Goal: Task Accomplishment & Management: Use online tool/utility

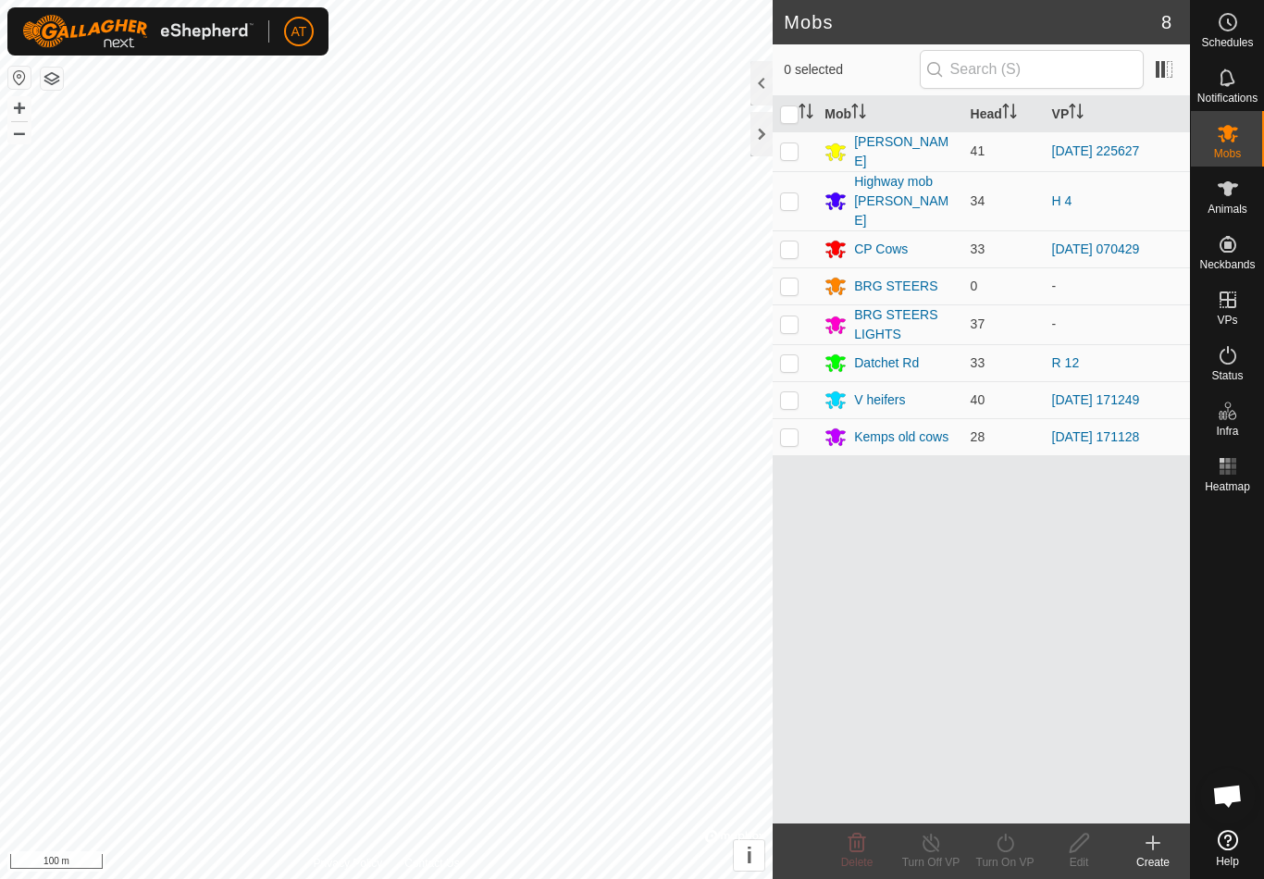
click at [791, 355] on p-checkbox at bounding box center [789, 362] width 19 height 15
checkbox input "true"
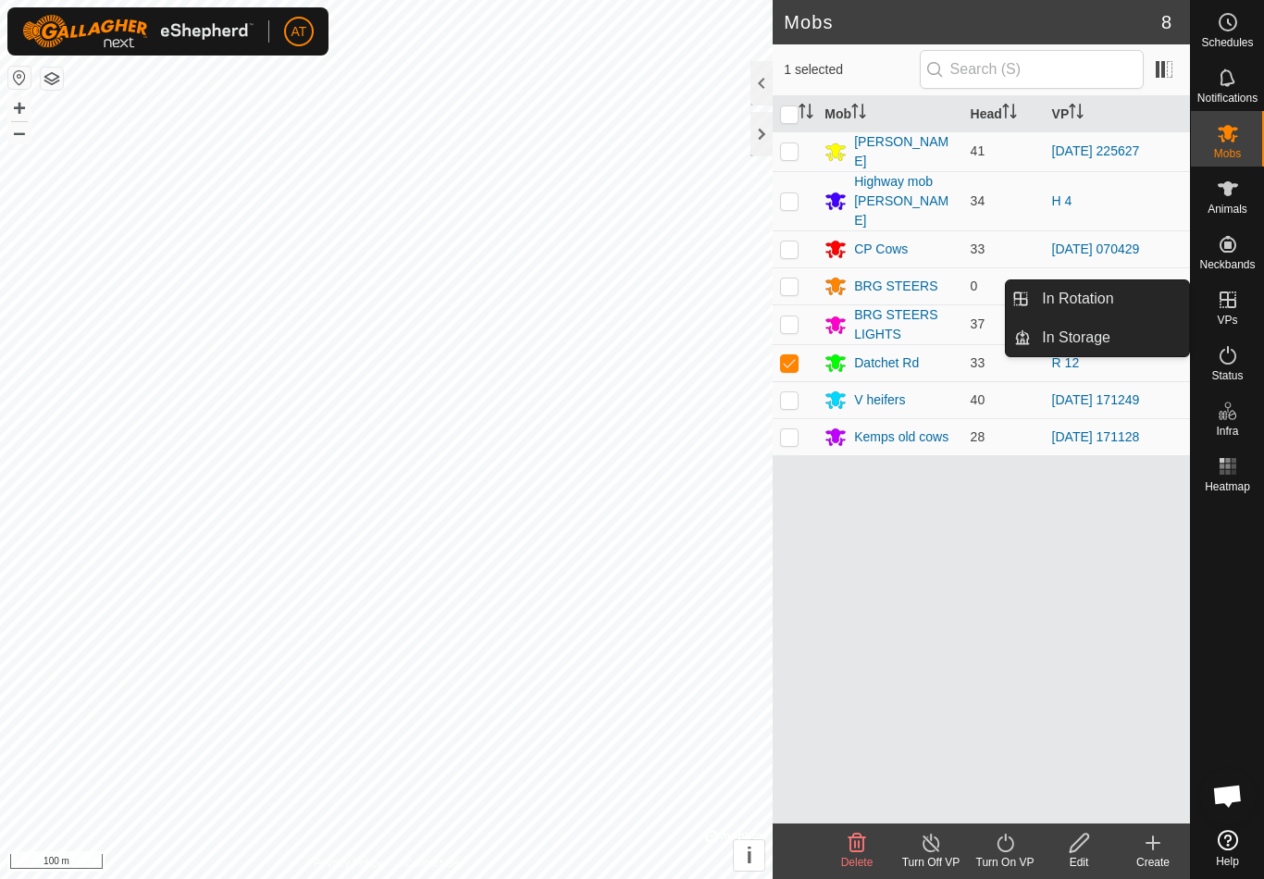
click at [1142, 288] on link "In Rotation" at bounding box center [1110, 298] width 158 height 37
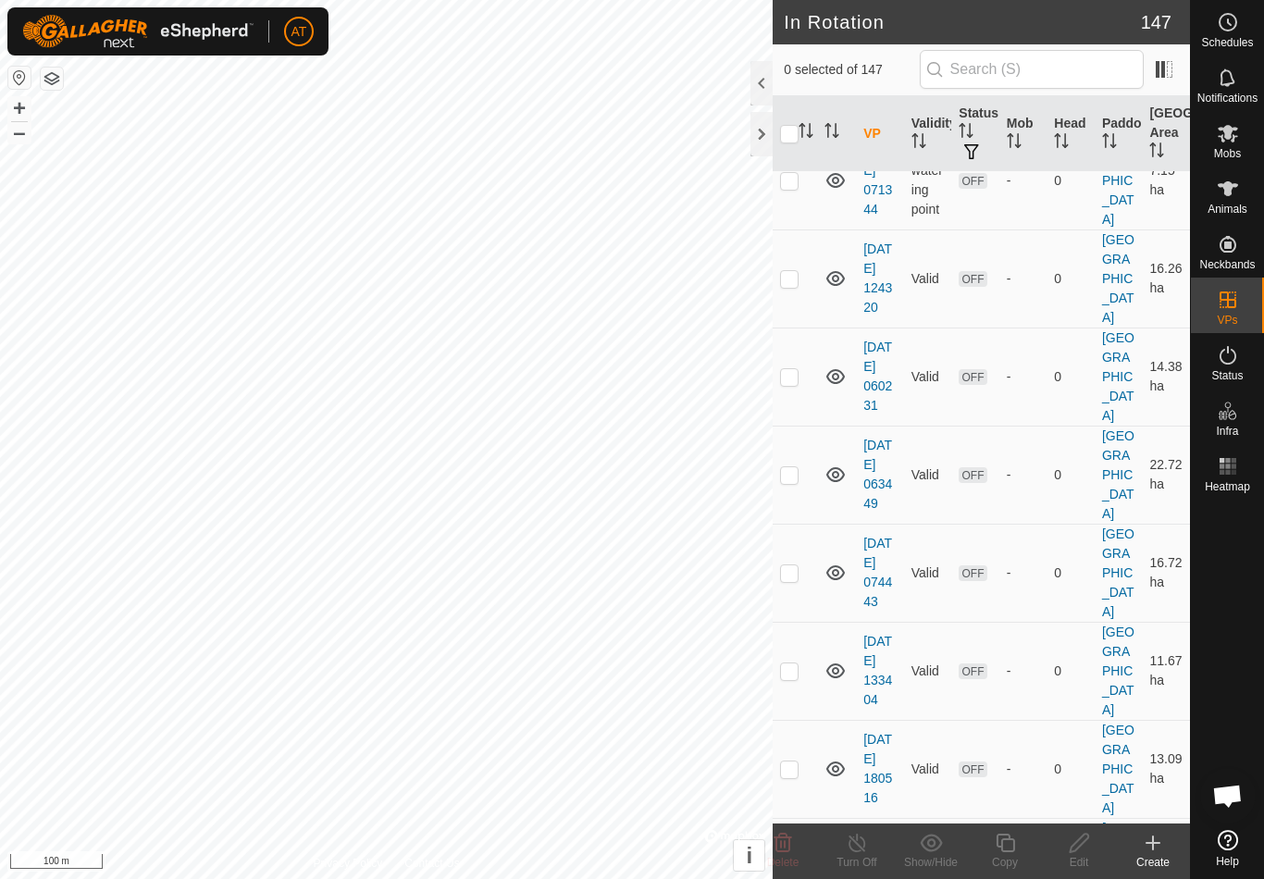
scroll to position [3852, 0]
click at [801, 486] on td at bounding box center [795, 473] width 44 height 98
click at [798, 480] on p-checkbox at bounding box center [789, 472] width 19 height 15
checkbox input "false"
click at [797, 578] on p-checkbox at bounding box center [789, 570] width 19 height 15
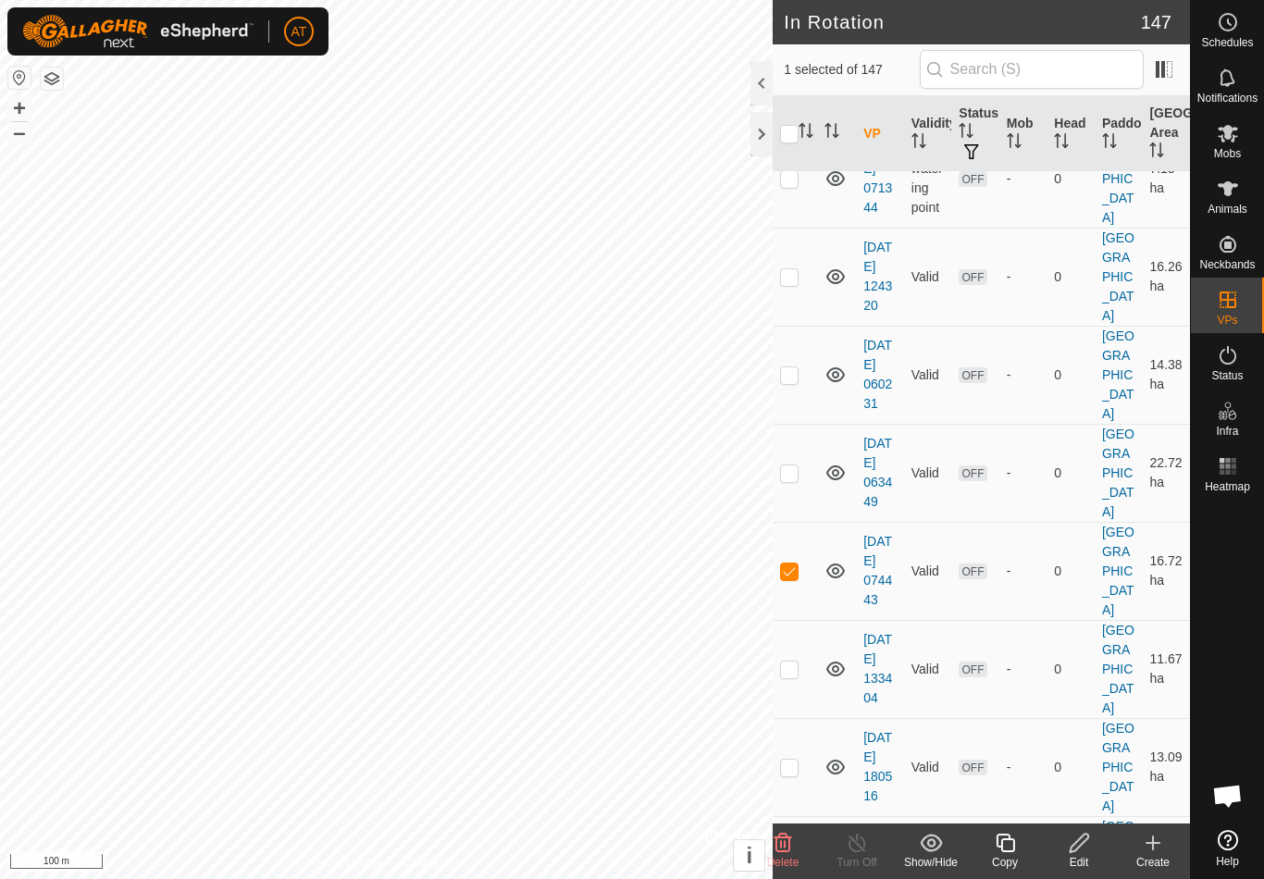
click at [797, 578] on p-checkbox at bounding box center [789, 570] width 19 height 15
checkbox input "false"
click at [795, 676] on p-checkbox at bounding box center [789, 669] width 19 height 15
click at [799, 694] on td at bounding box center [795, 669] width 44 height 98
checkbox input "false"
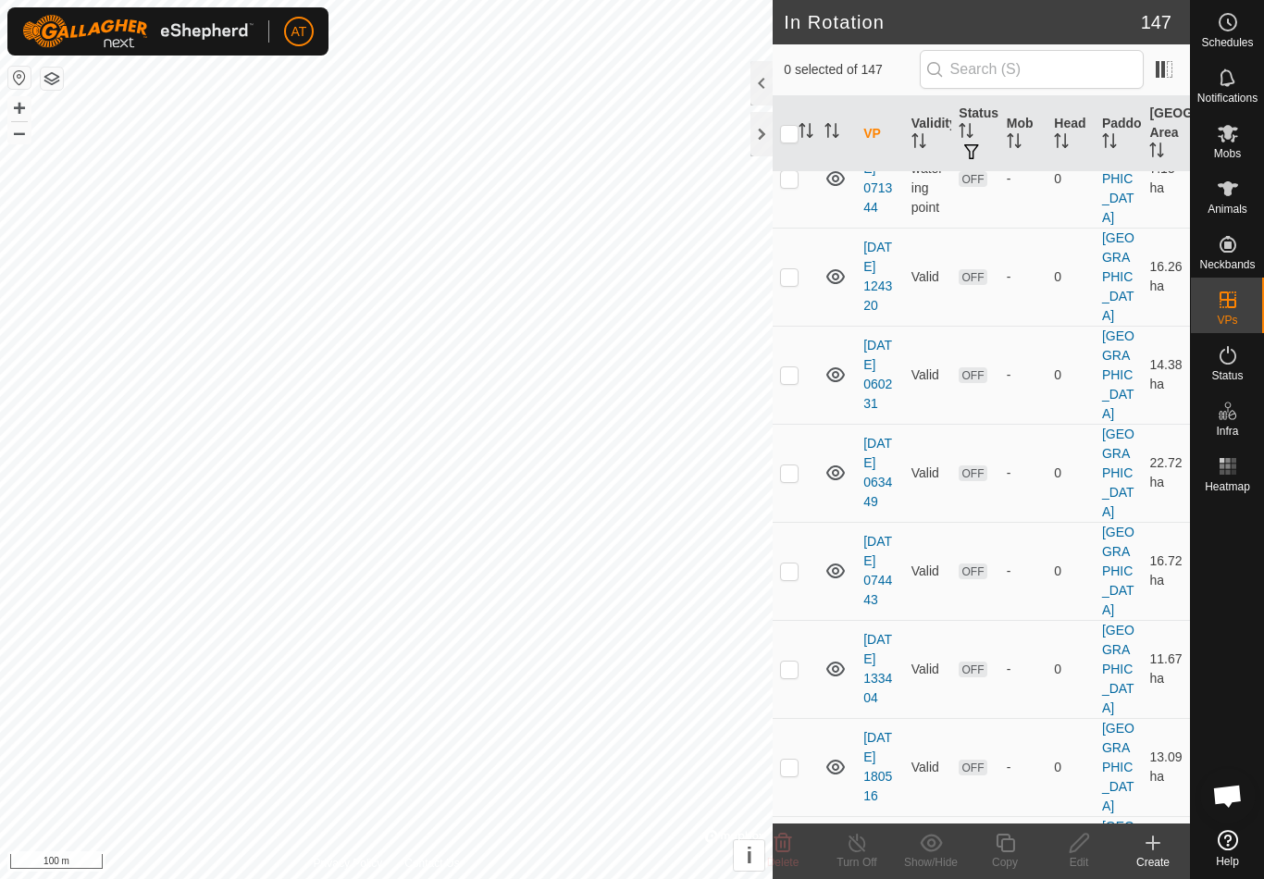
click at [798, 774] on p-checkbox at bounding box center [789, 767] width 19 height 15
click at [806, 780] on td at bounding box center [795, 767] width 44 height 98
checkbox input "false"
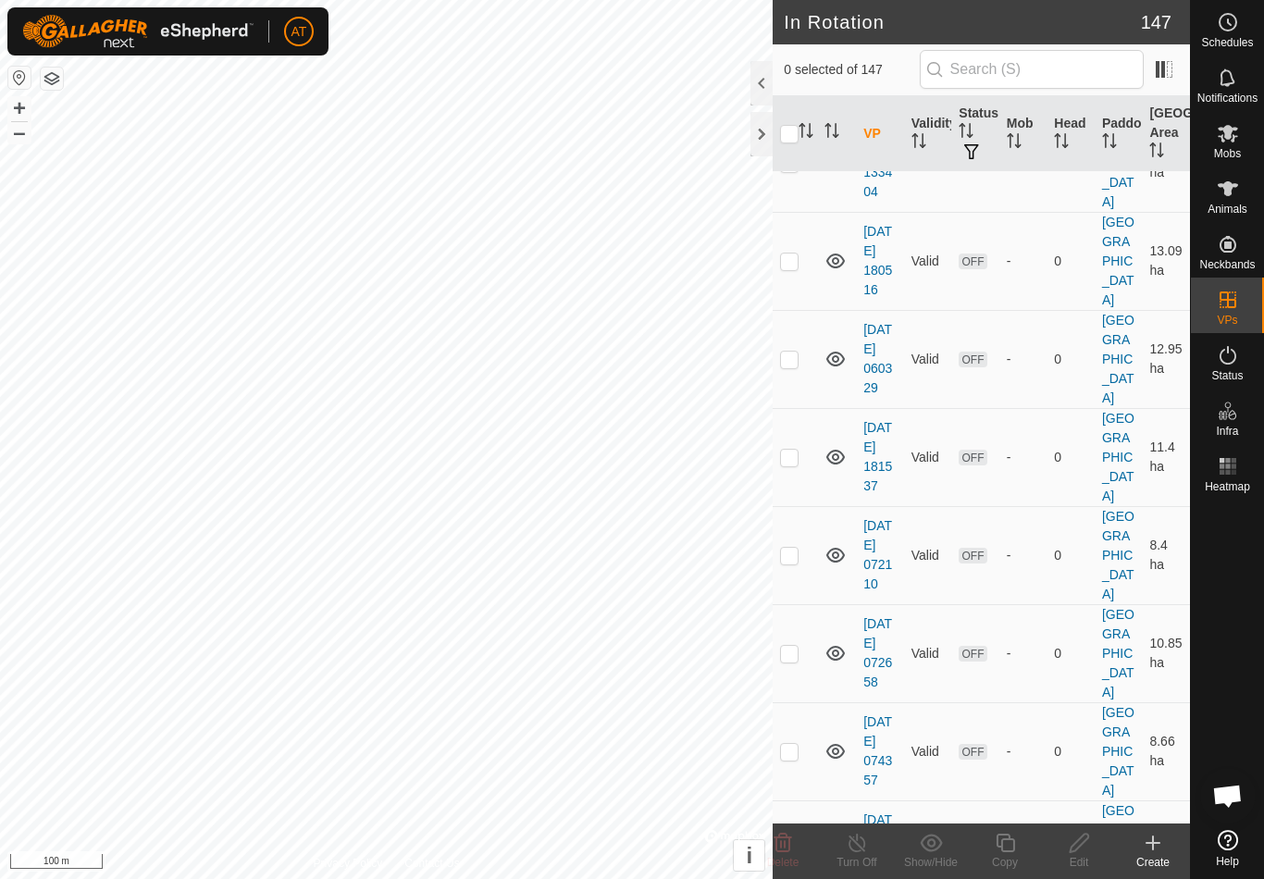
scroll to position [4420, 0]
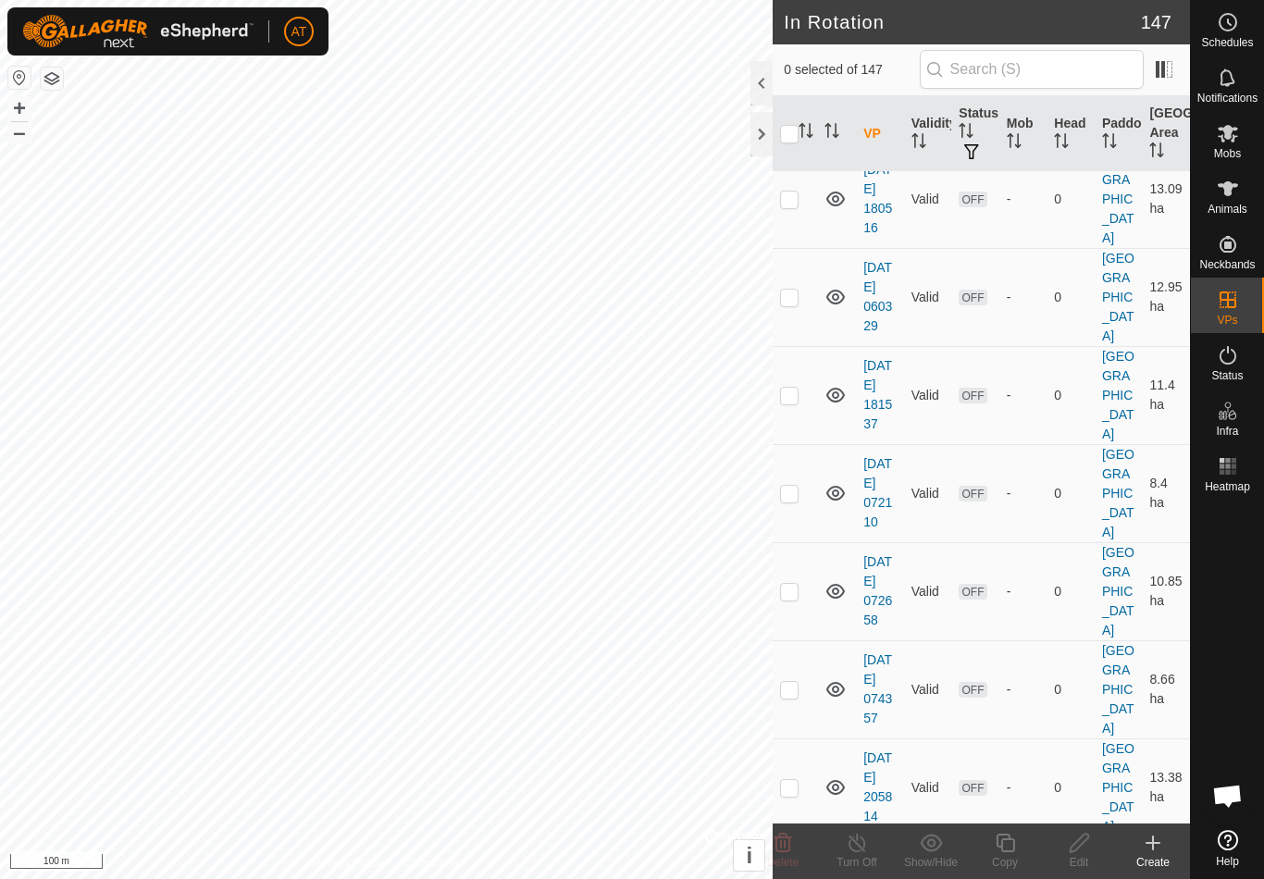
click at [795, 304] on p-checkbox at bounding box center [789, 297] width 19 height 15
click at [798, 327] on td at bounding box center [795, 297] width 44 height 98
checkbox input "false"
click at [790, 423] on td at bounding box center [795, 395] width 44 height 98
click at [792, 402] on p-checkbox at bounding box center [789, 395] width 19 height 15
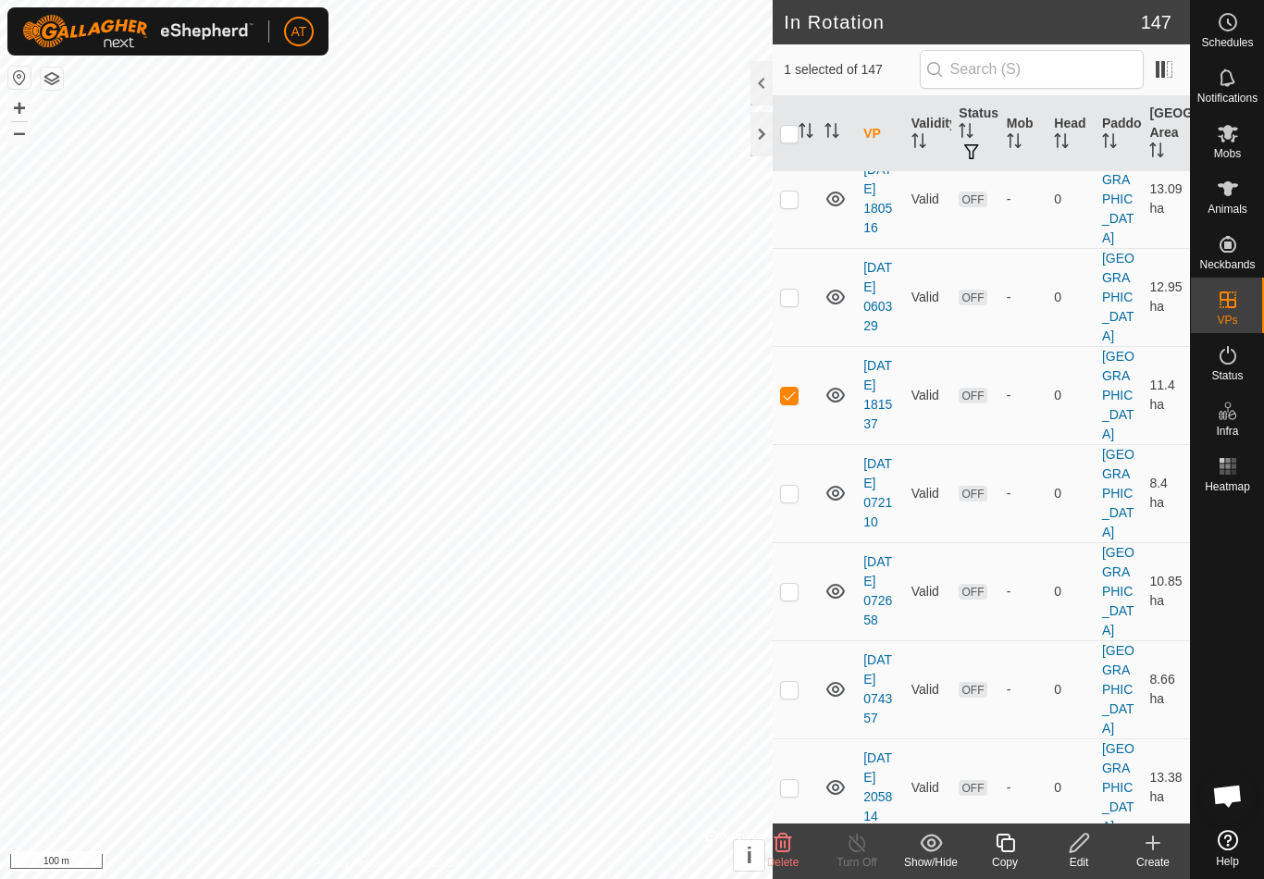
checkbox input "false"
click at [801, 510] on td at bounding box center [795, 493] width 44 height 98
click at [788, 522] on td at bounding box center [795, 493] width 44 height 98
checkbox input "false"
click at [792, 599] on p-checkbox at bounding box center [789, 591] width 19 height 15
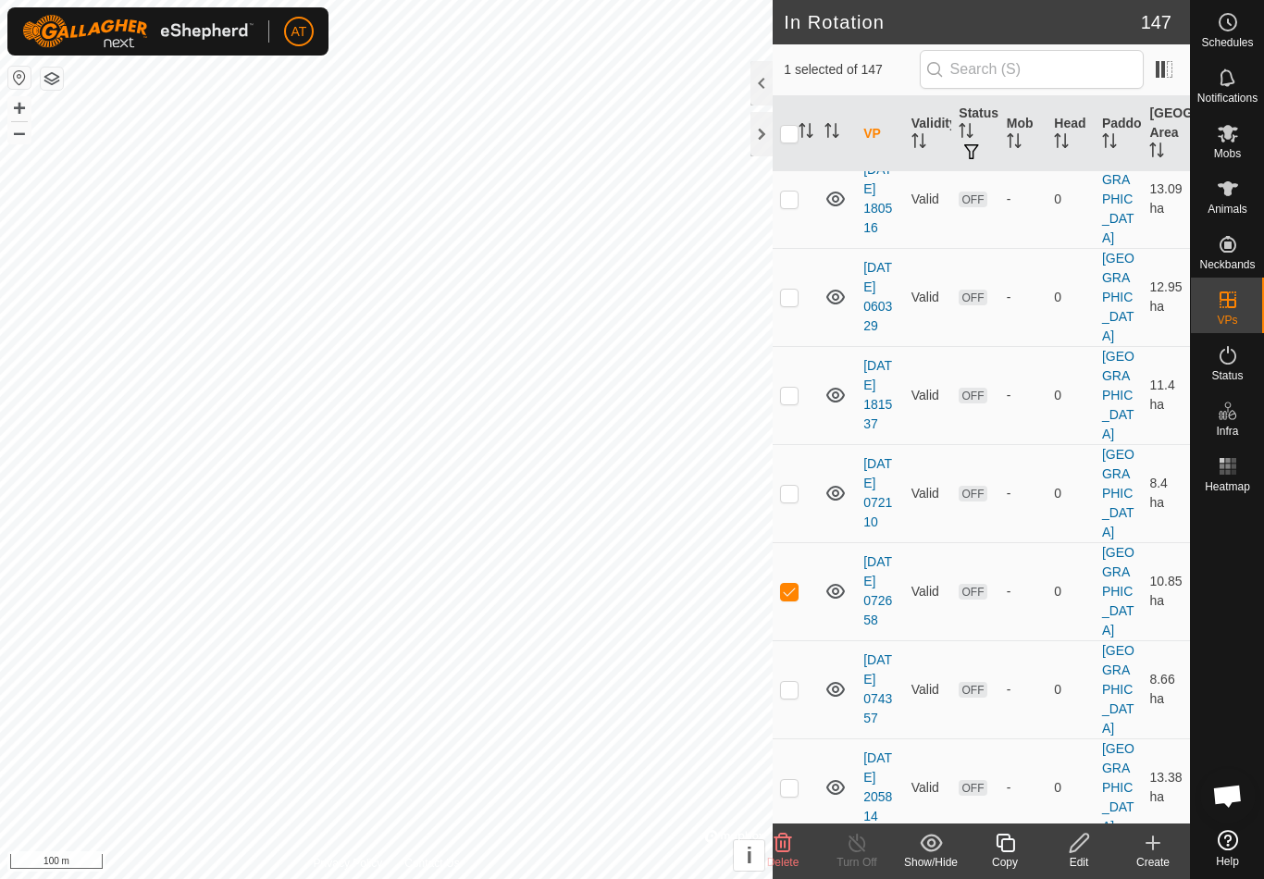
click at [791, 599] on p-checkbox at bounding box center [789, 591] width 19 height 15
checkbox input "false"
click at [797, 697] on p-checkbox at bounding box center [789, 689] width 19 height 15
click at [799, 701] on td at bounding box center [795, 689] width 44 height 98
checkbox input "false"
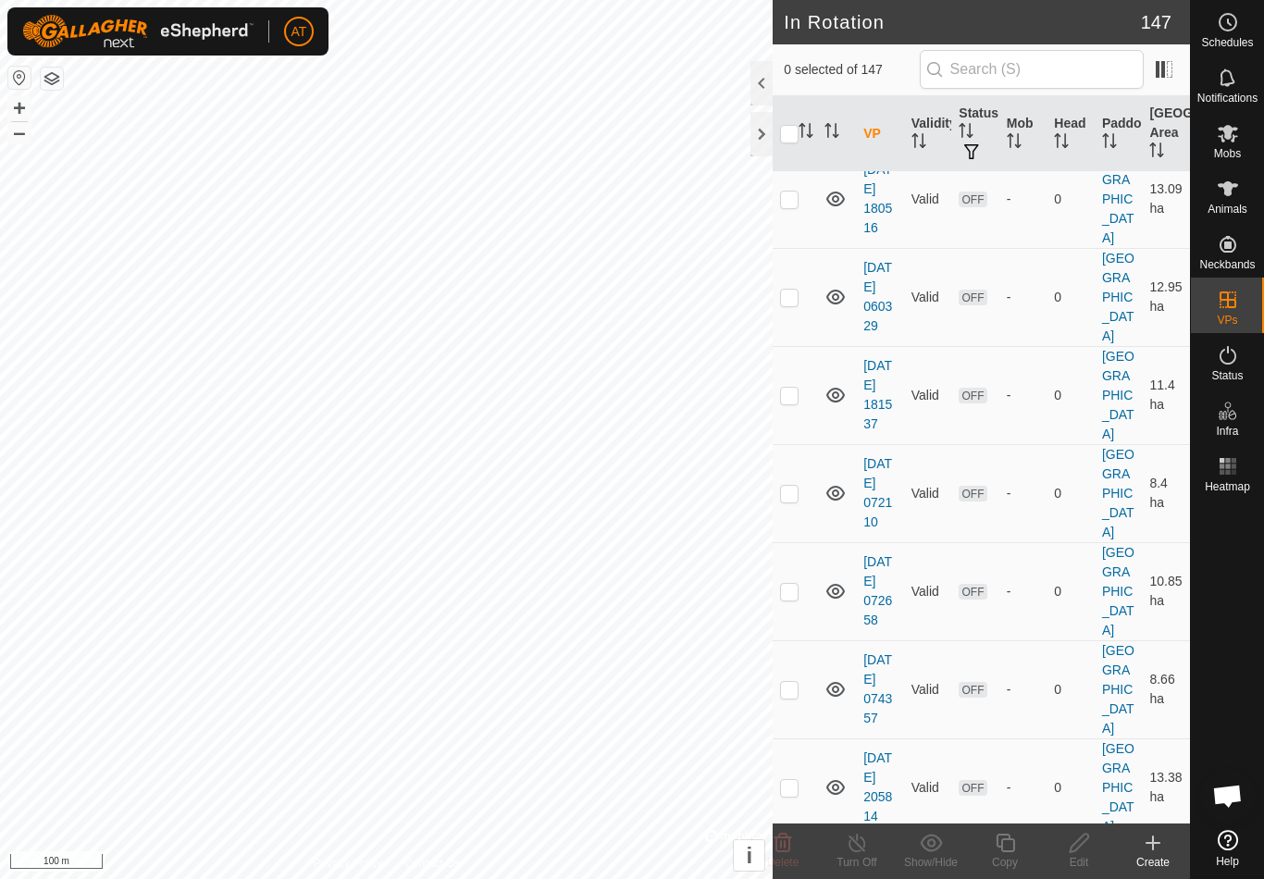
click at [793, 795] on p-checkbox at bounding box center [789, 787] width 19 height 15
checkbox input "true"
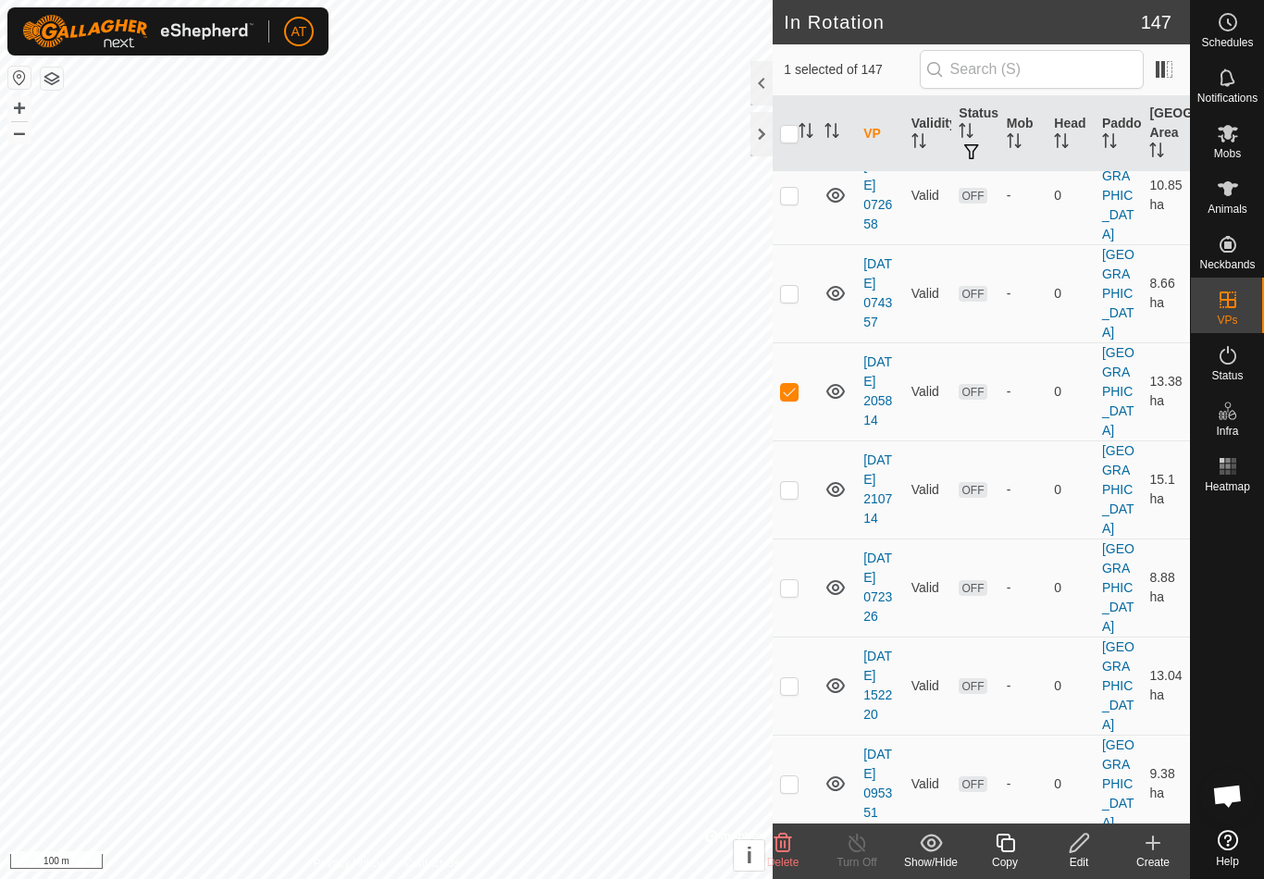
scroll to position [4817, 0]
click at [777, 513] on td at bounding box center [795, 488] width 44 height 98
click at [793, 516] on td at bounding box center [795, 488] width 44 height 98
checkbox input "false"
click at [789, 398] on p-checkbox at bounding box center [789, 390] width 19 height 15
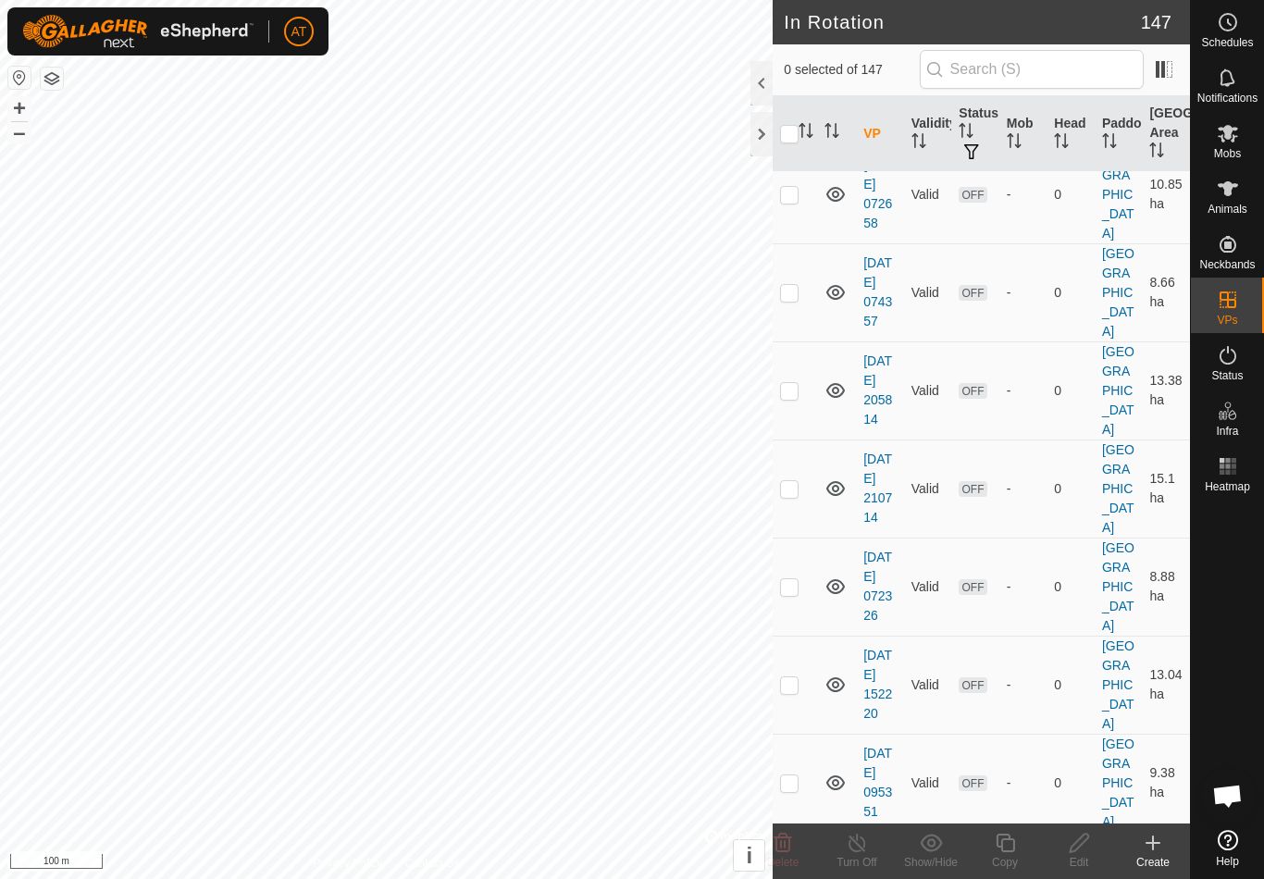
checkbox input "false"
click at [797, 594] on p-checkbox at bounding box center [789, 586] width 19 height 15
click at [798, 594] on p-checkbox at bounding box center [789, 586] width 19 height 15
checkbox input "false"
click at [802, 705] on td at bounding box center [795, 685] width 44 height 98
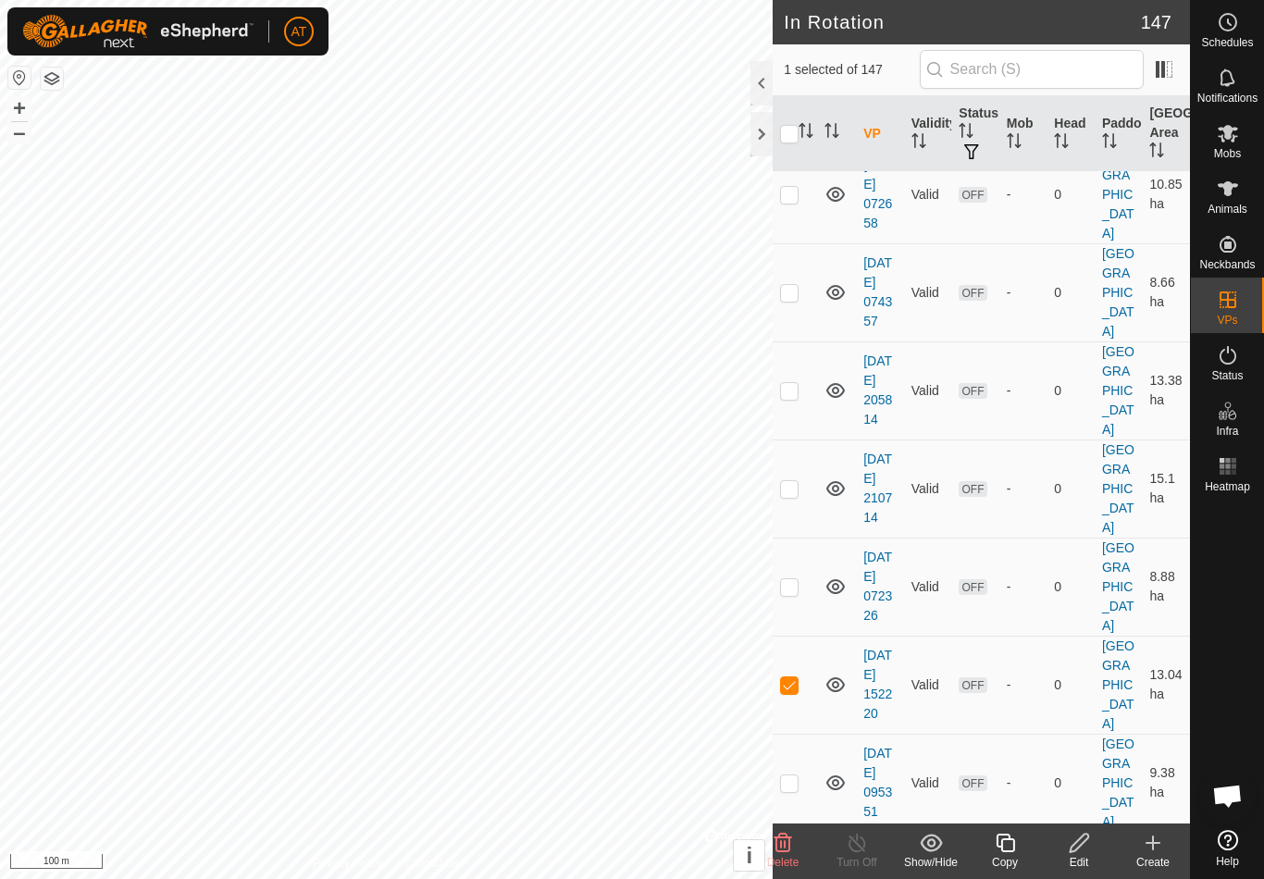
click at [796, 692] on p-checkbox at bounding box center [789, 684] width 19 height 15
checkbox input "false"
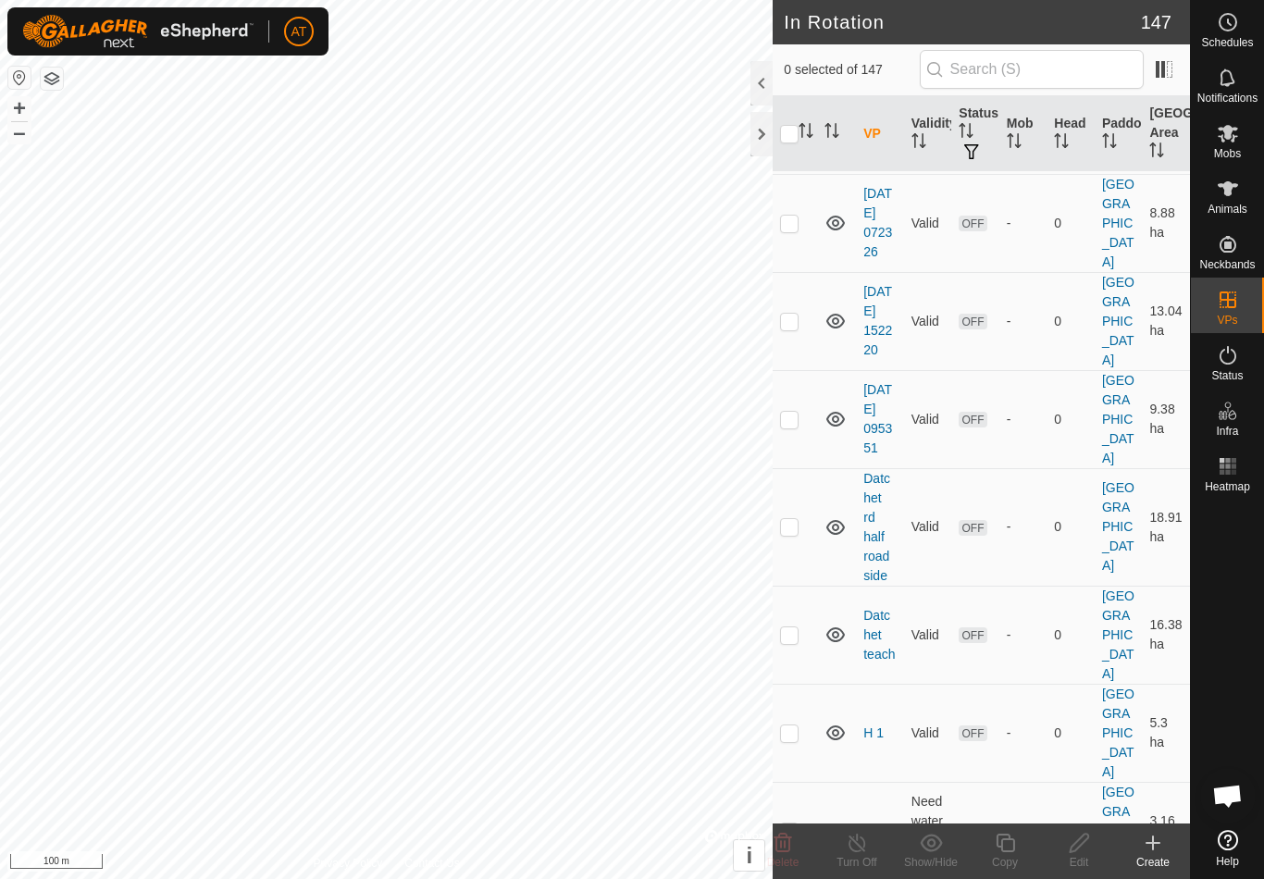
scroll to position [5174, 0]
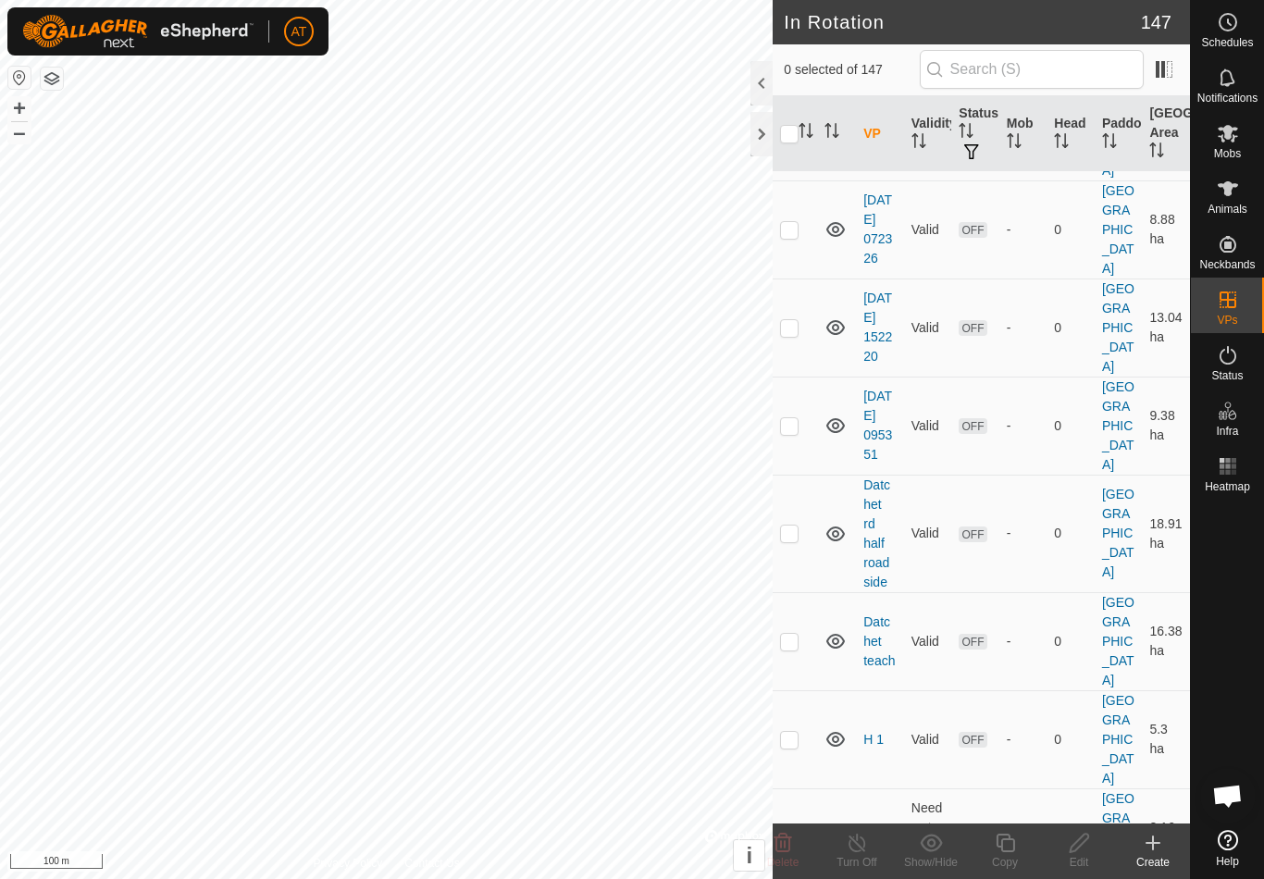
click at [790, 453] on td at bounding box center [795, 426] width 44 height 98
click at [796, 452] on td at bounding box center [795, 426] width 44 height 98
checkbox input "false"
click at [797, 540] on p-checkbox at bounding box center [789, 533] width 19 height 15
click at [804, 560] on td at bounding box center [795, 534] width 44 height 118
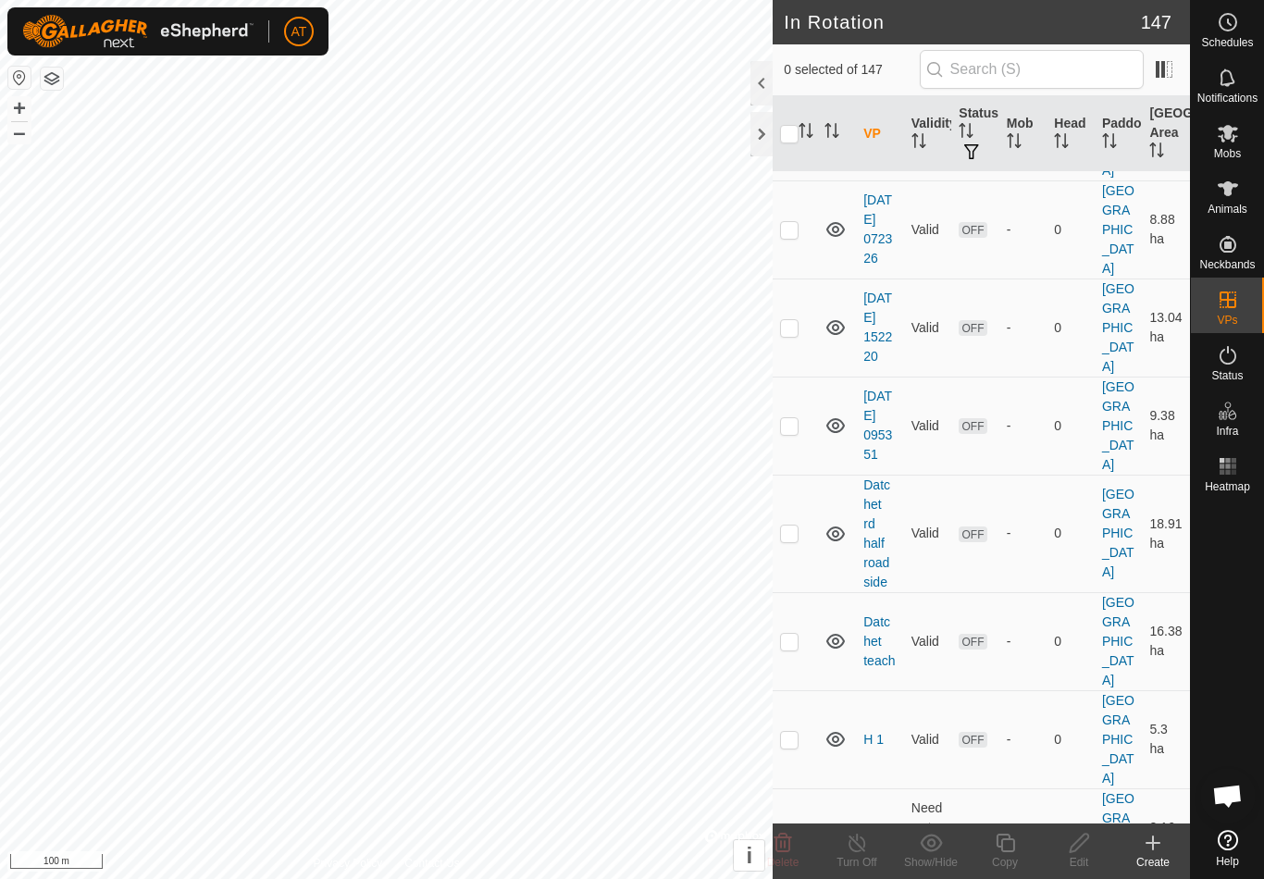
checkbox input "false"
click at [795, 637] on p-checkbox at bounding box center [789, 641] width 19 height 15
click at [807, 636] on td at bounding box center [795, 641] width 44 height 98
checkbox input "false"
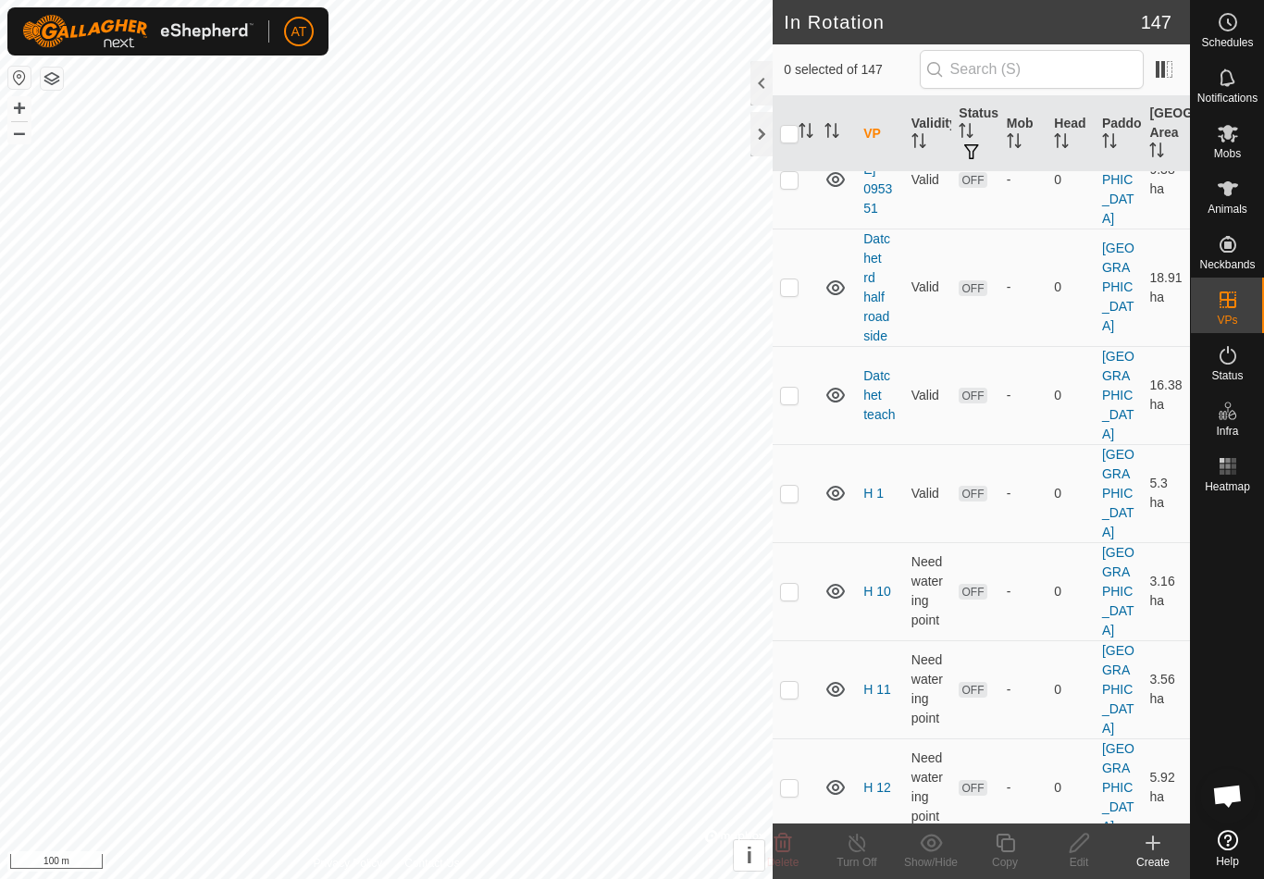
scroll to position [5434, 0]
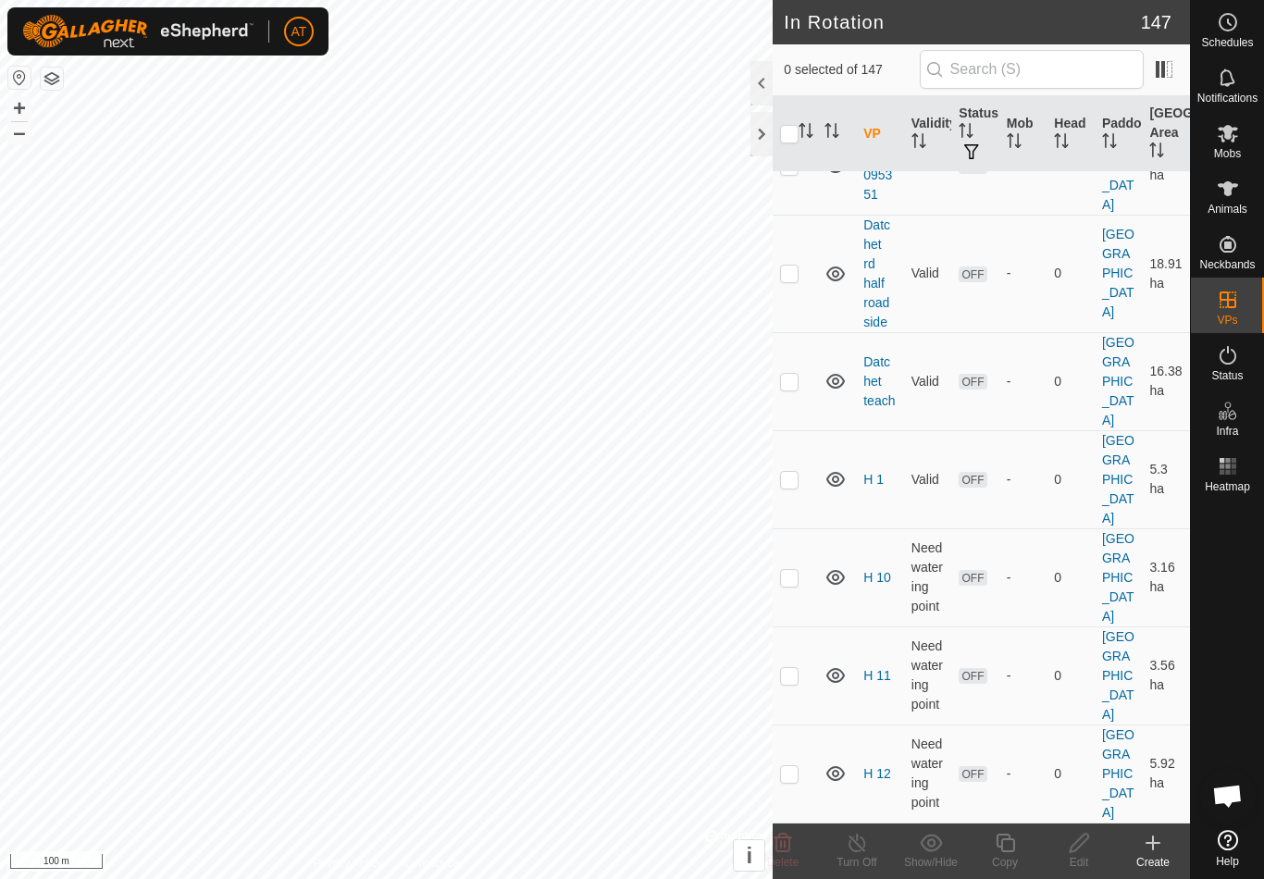
click at [786, 528] on td at bounding box center [795, 577] width 44 height 98
click at [794, 570] on p-checkbox at bounding box center [789, 577] width 19 height 15
checkbox input "false"
click at [795, 668] on p-checkbox at bounding box center [789, 675] width 19 height 15
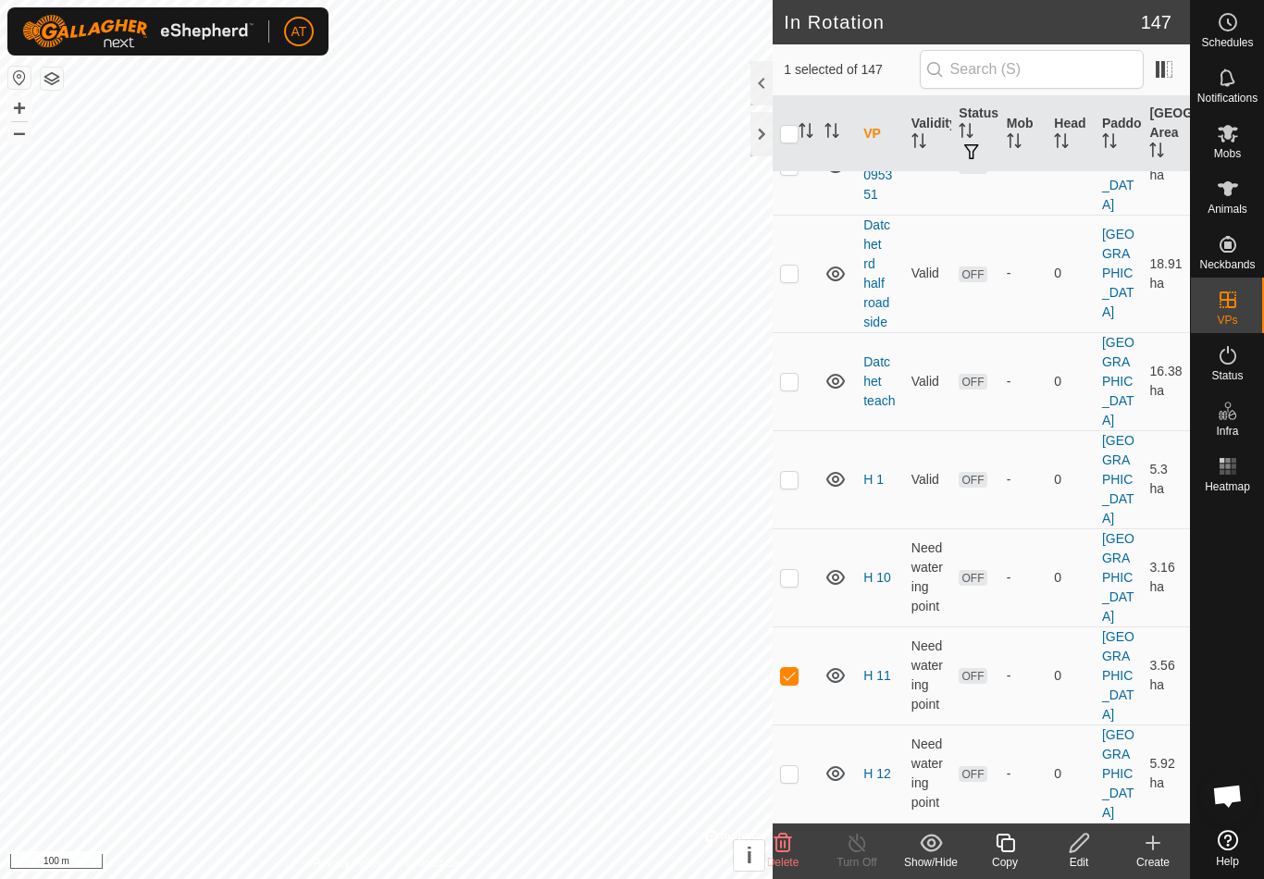
checkbox input "false"
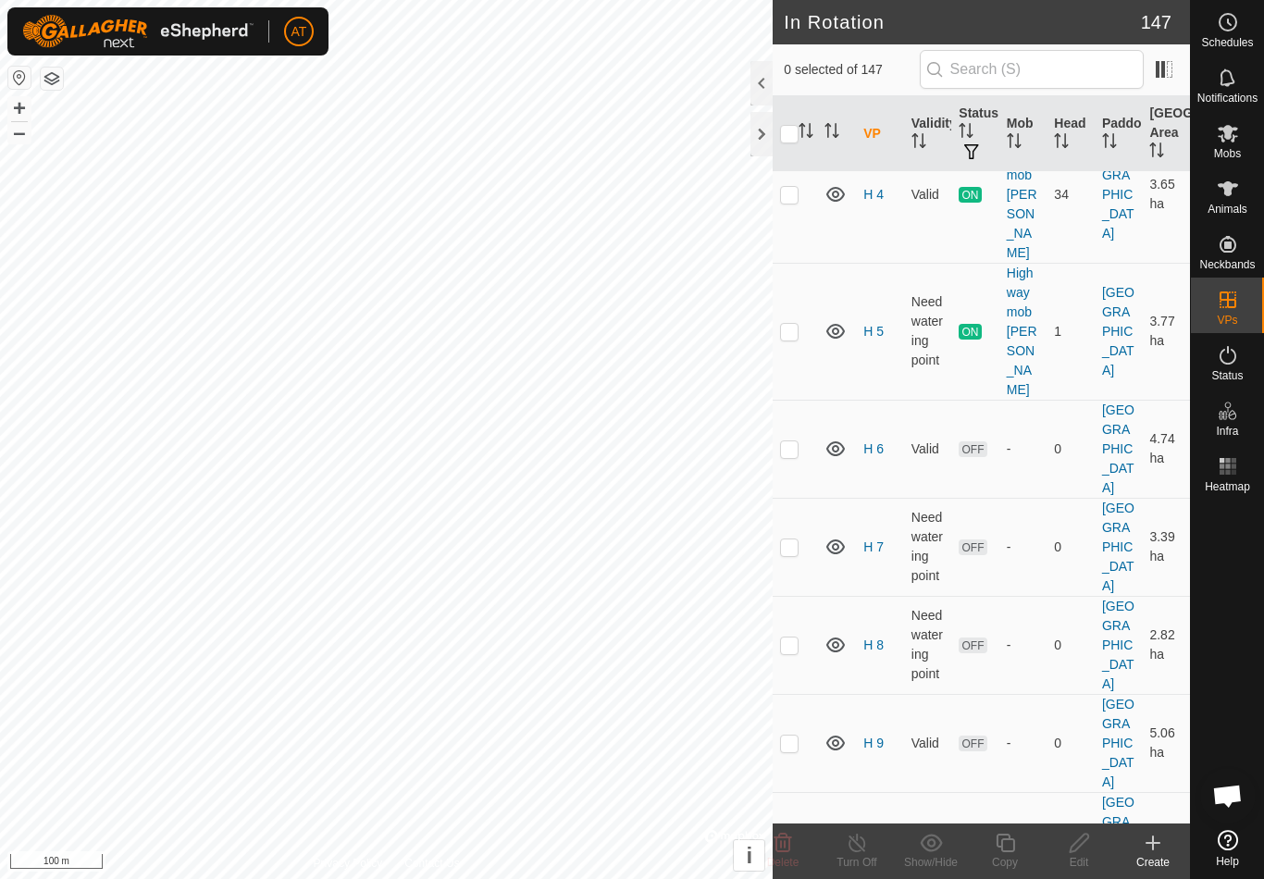
scroll to position [6324, 0]
click at [786, 697] on td at bounding box center [795, 746] width 44 height 98
checkbox input "true"
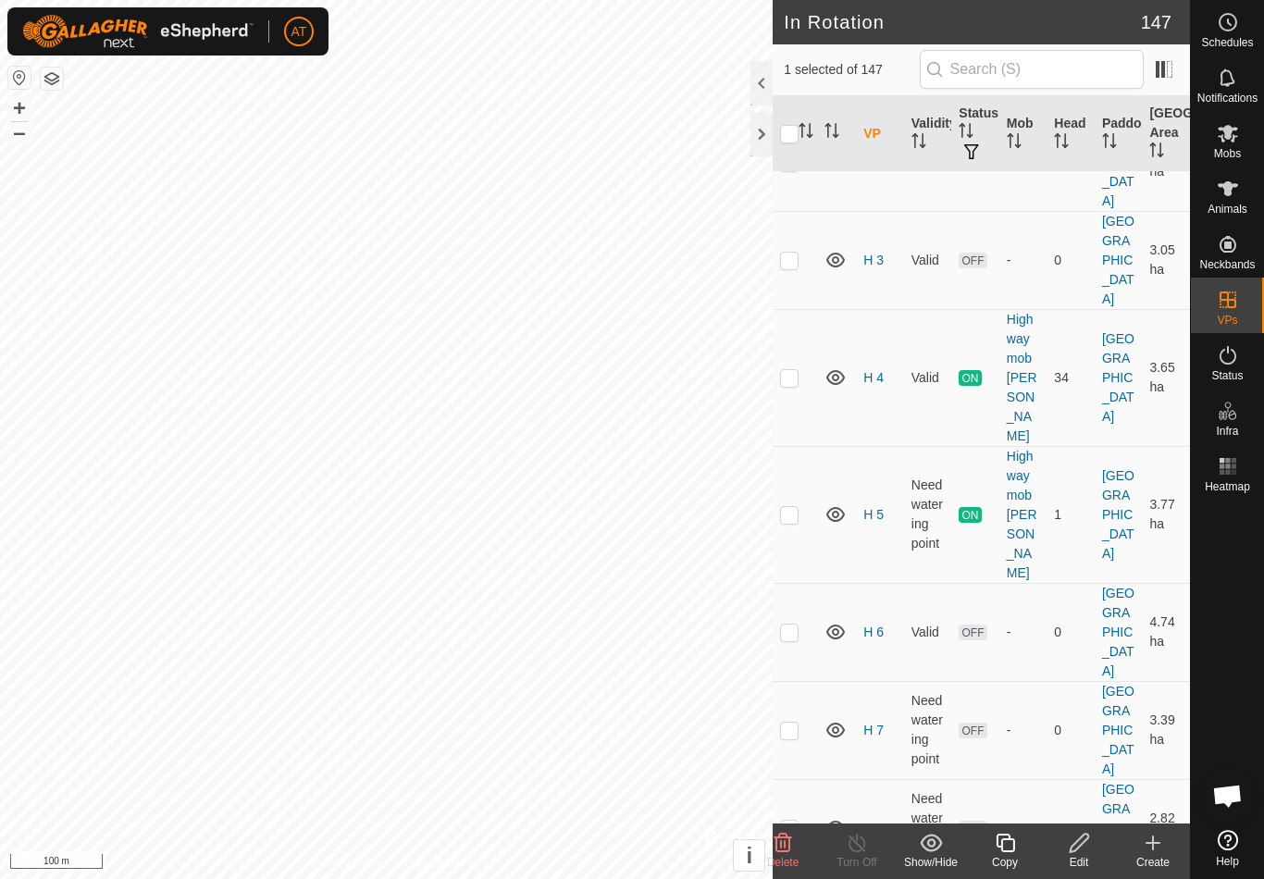
scroll to position [6143, 0]
click at [794, 625] on p-checkbox at bounding box center [789, 632] width 19 height 15
click at [788, 625] on p-checkbox at bounding box center [789, 632] width 19 height 15
checkbox input "false"
click at [788, 724] on p-checkbox at bounding box center [789, 731] width 19 height 15
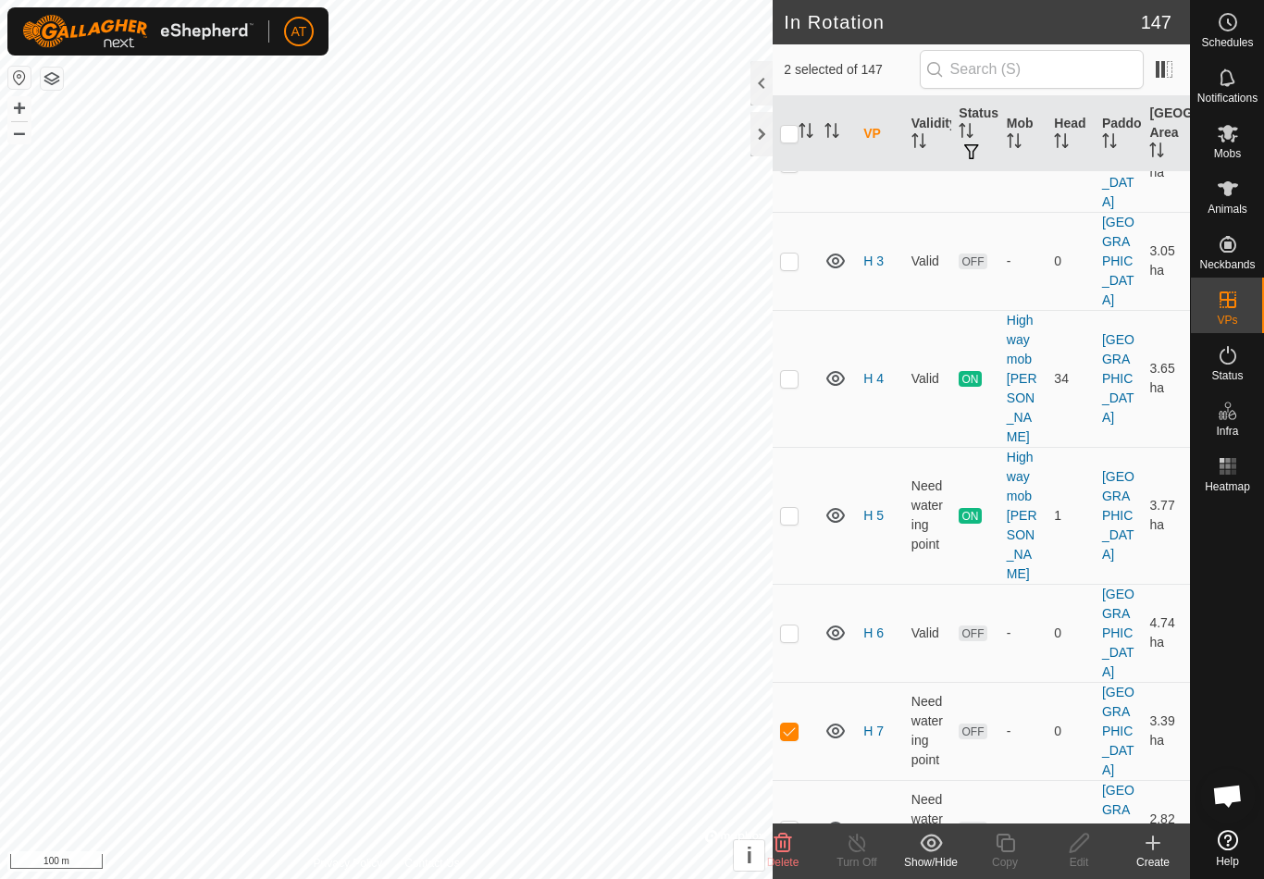
click at [798, 724] on p-checkbox at bounding box center [789, 731] width 19 height 15
checkbox input "false"
click at [799, 780] on td at bounding box center [795, 829] width 44 height 98
click at [800, 780] on td at bounding box center [795, 829] width 44 height 98
checkbox input "false"
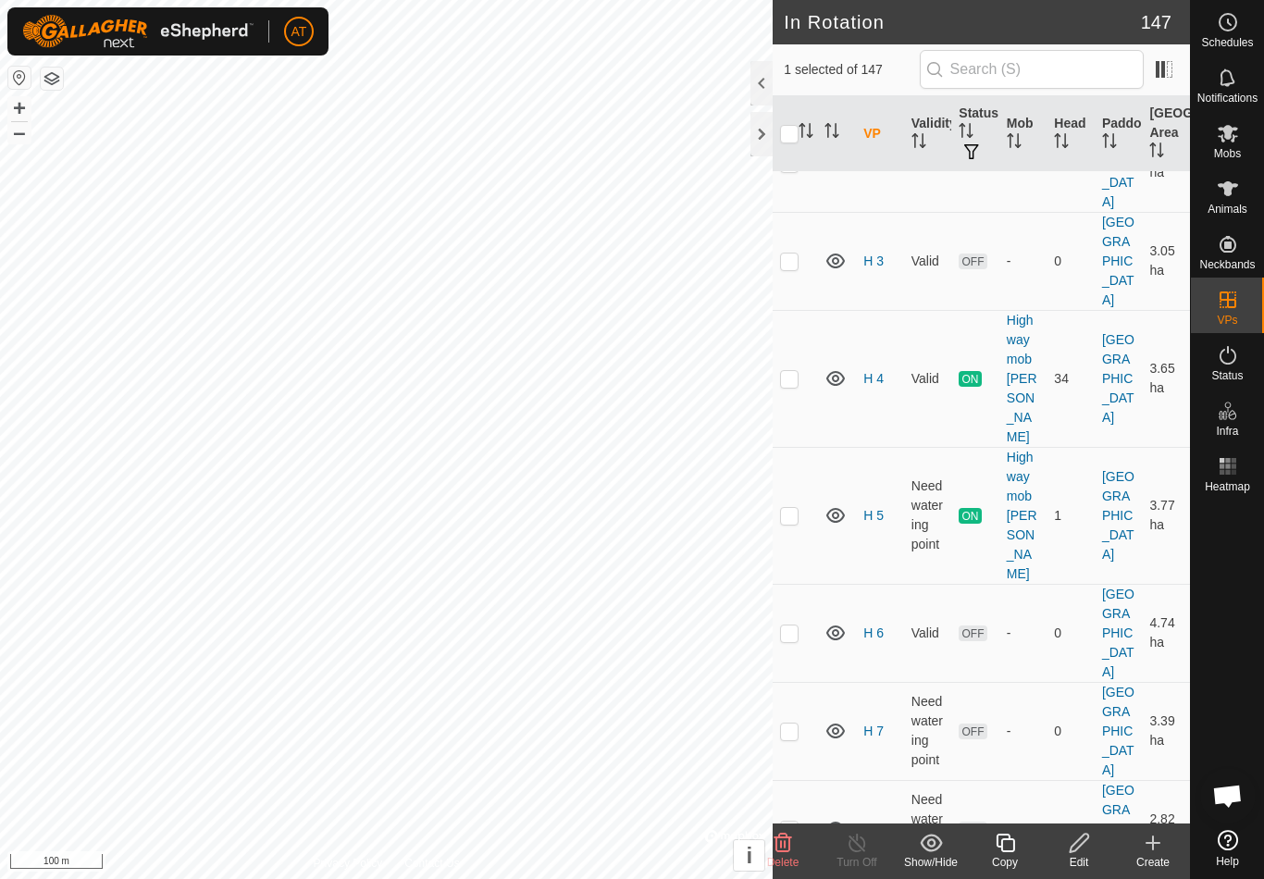
checkbox input "false"
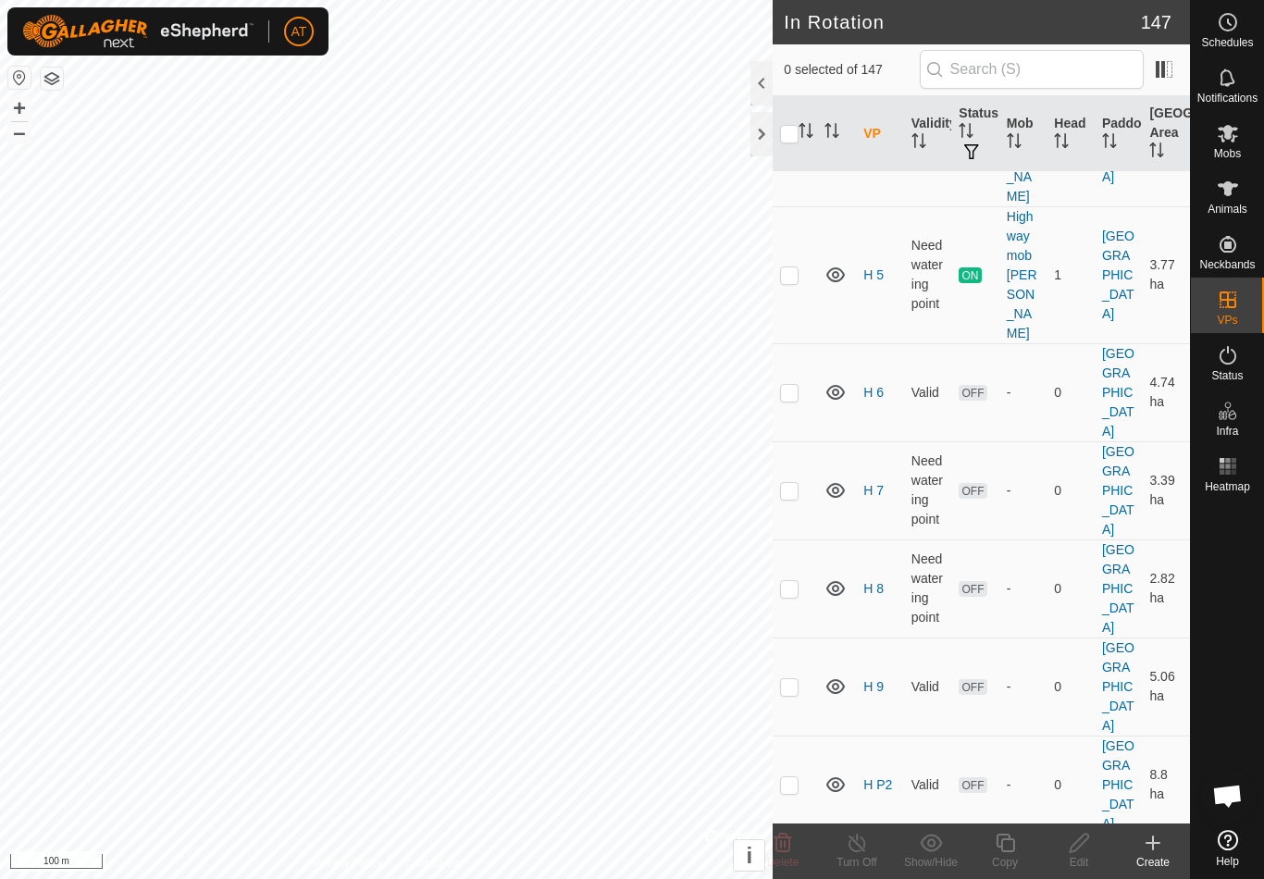
scroll to position [6384, 0]
click at [787, 833] on td at bounding box center [795, 882] width 44 height 98
checkbox input "true"
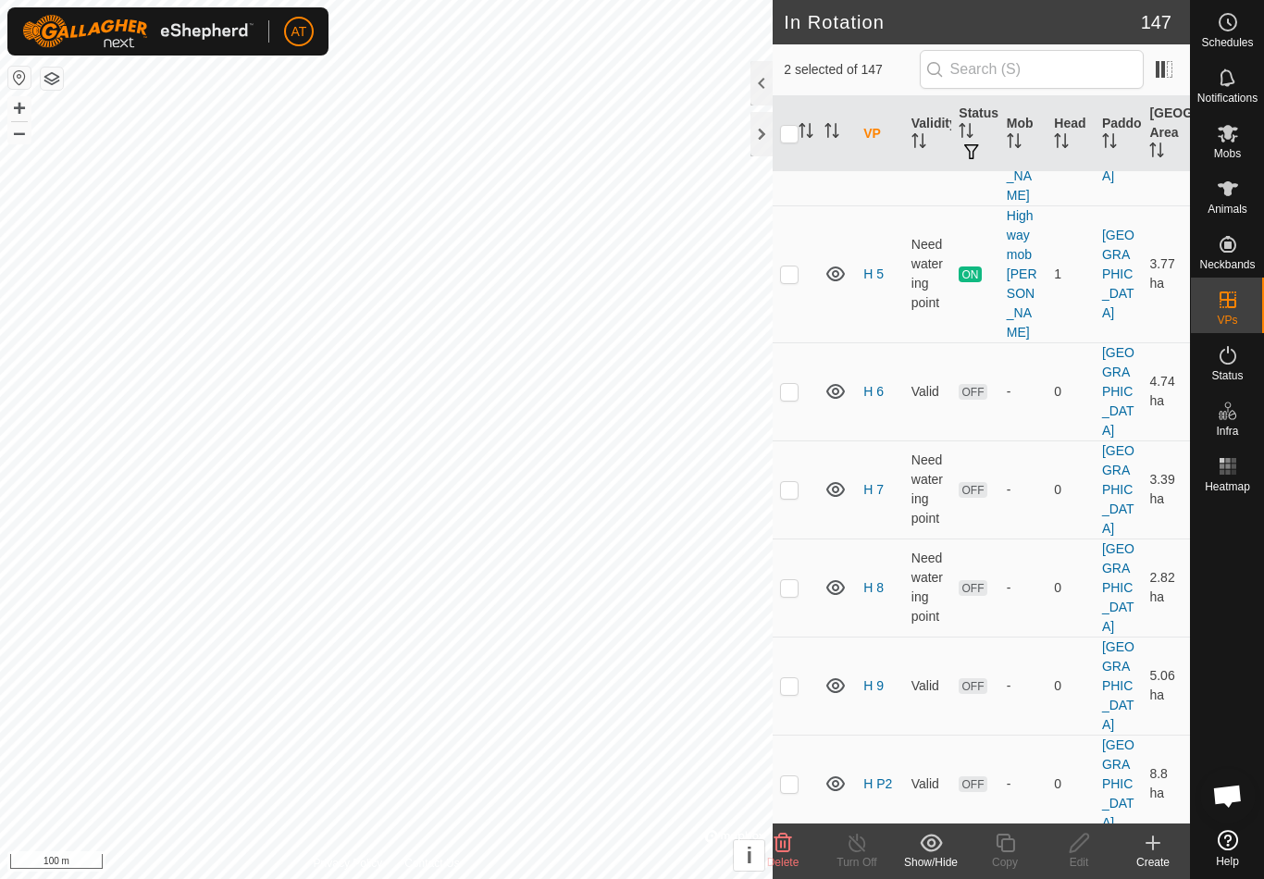
click at [784, 874] on p-checkbox at bounding box center [789, 881] width 19 height 15
checkbox input "false"
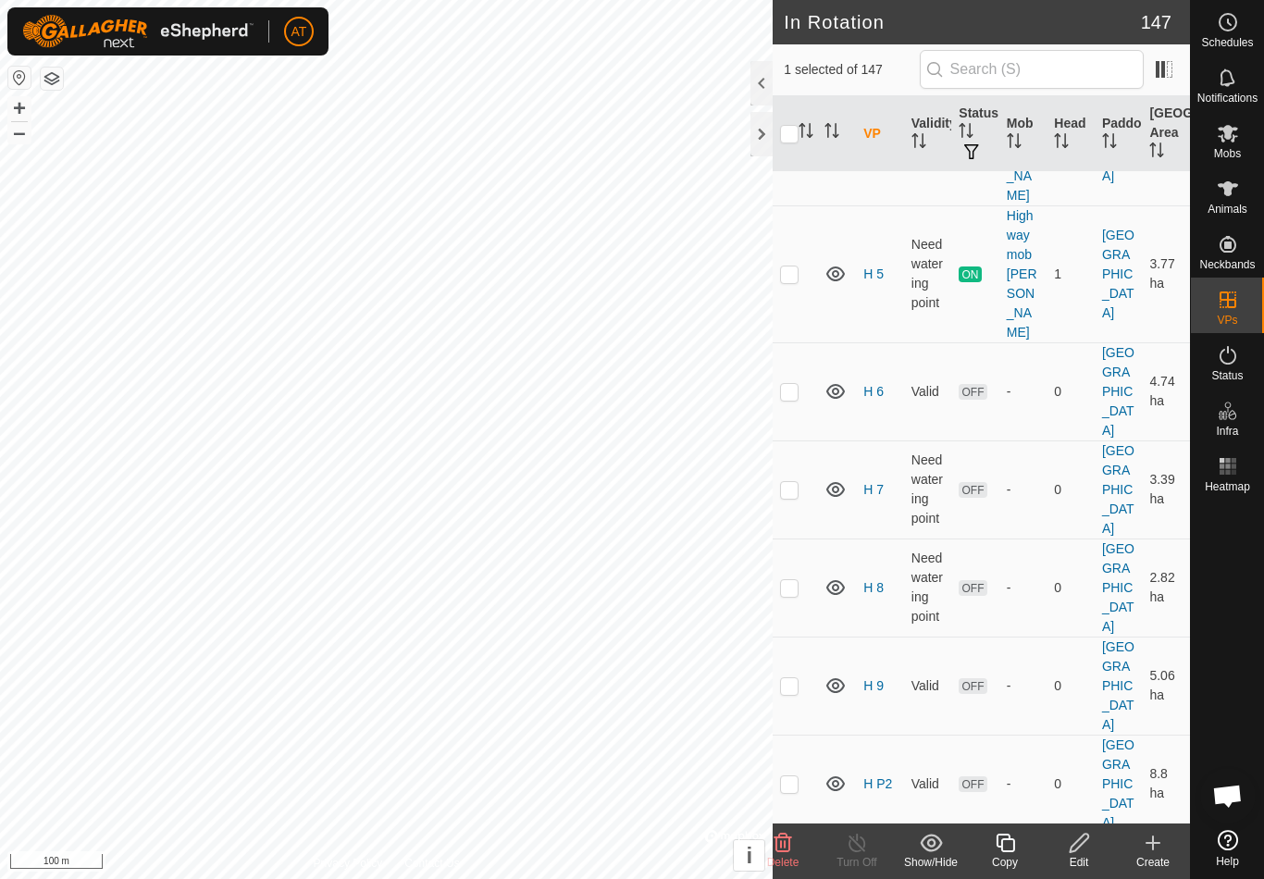
checkbox input "false"
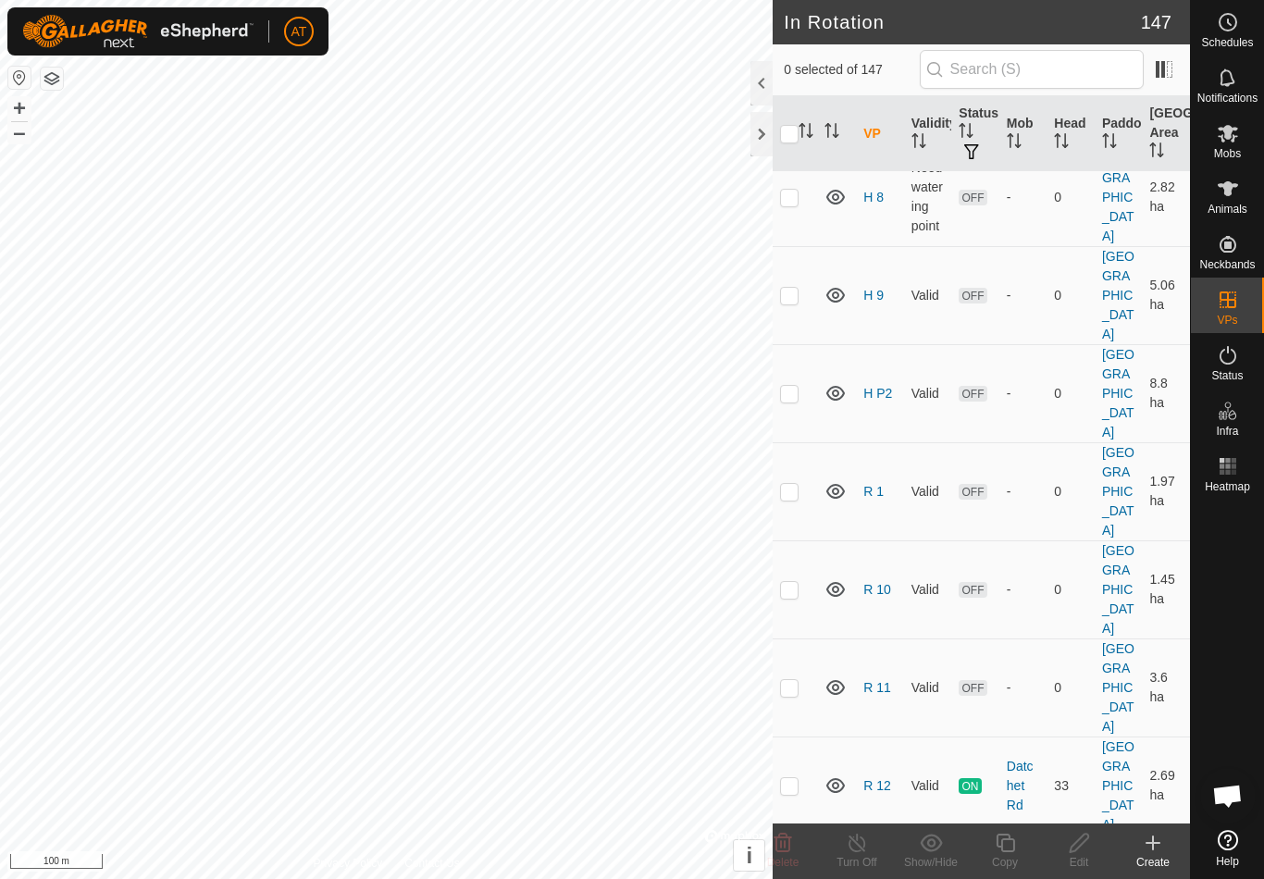
scroll to position [6775, 0]
checkbox input "false"
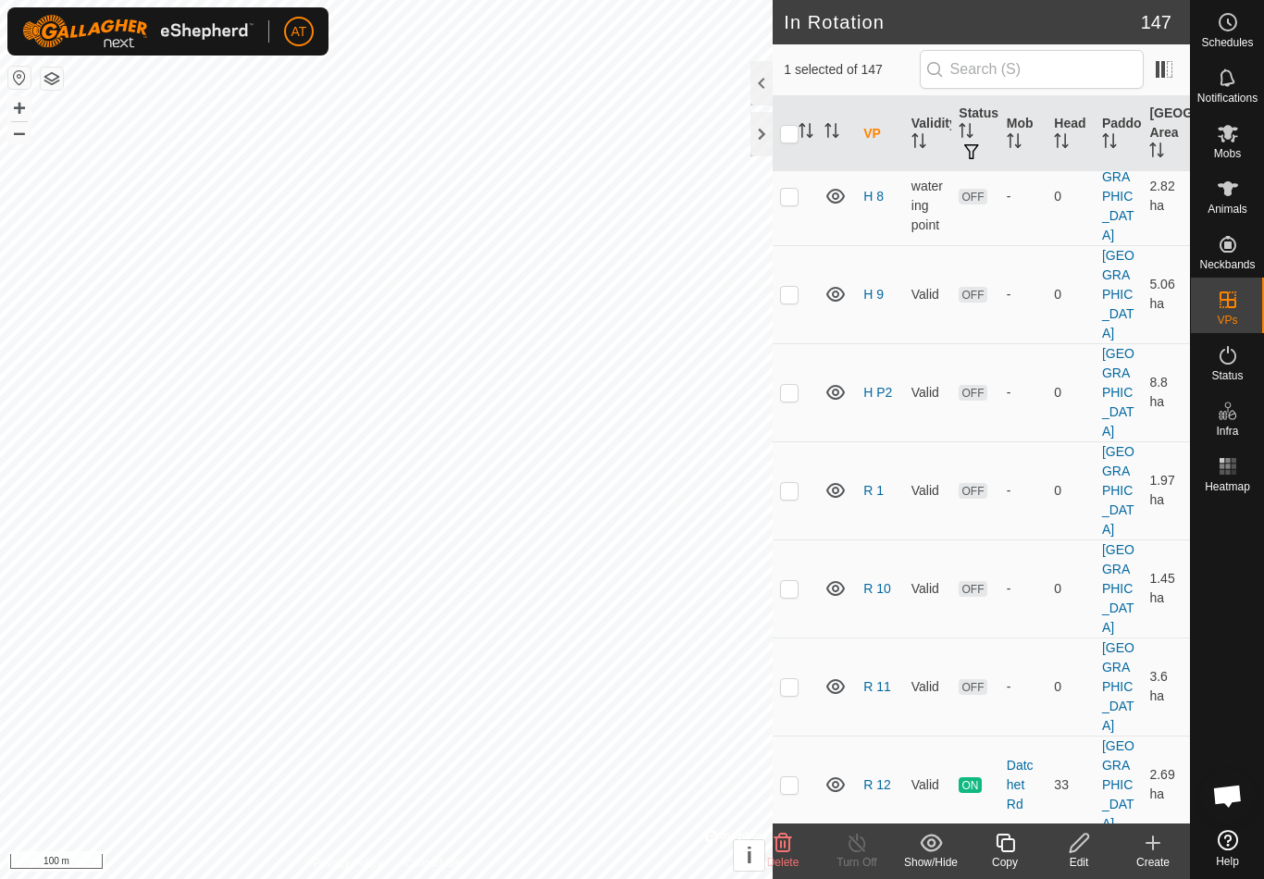
checkbox input "false"
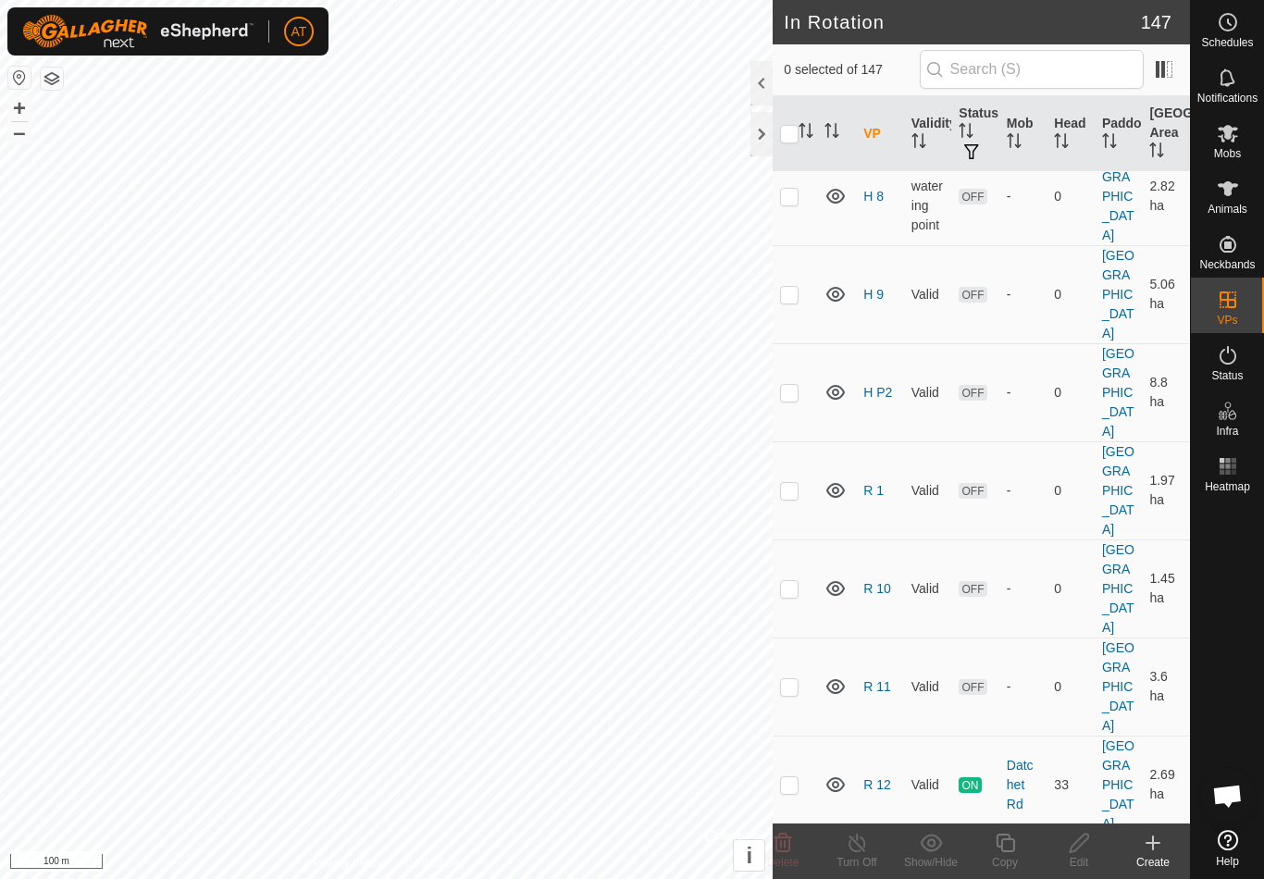
checkbox input "false"
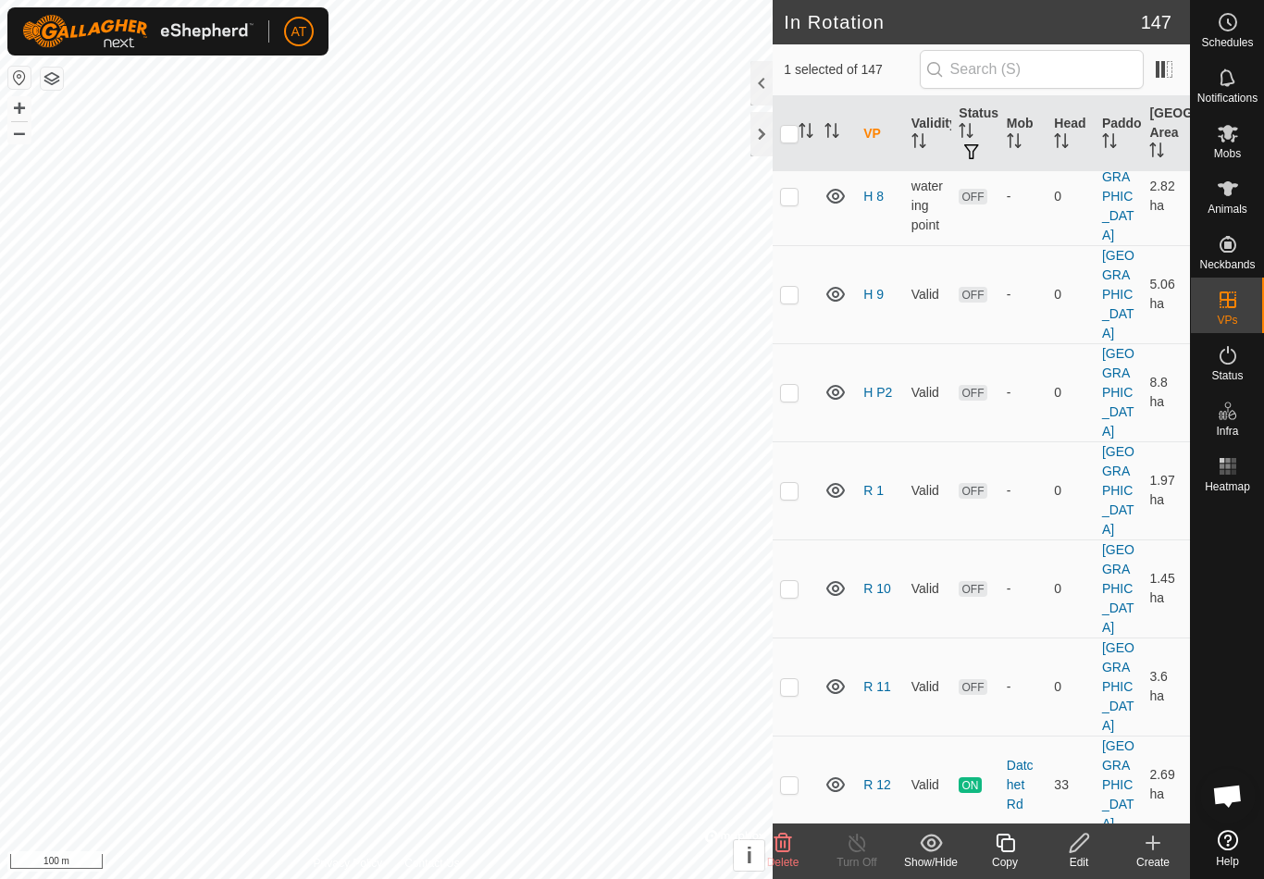
checkbox input "false"
checkbox input "true"
click at [1238, 148] on span "Mobs" at bounding box center [1227, 153] width 27 height 11
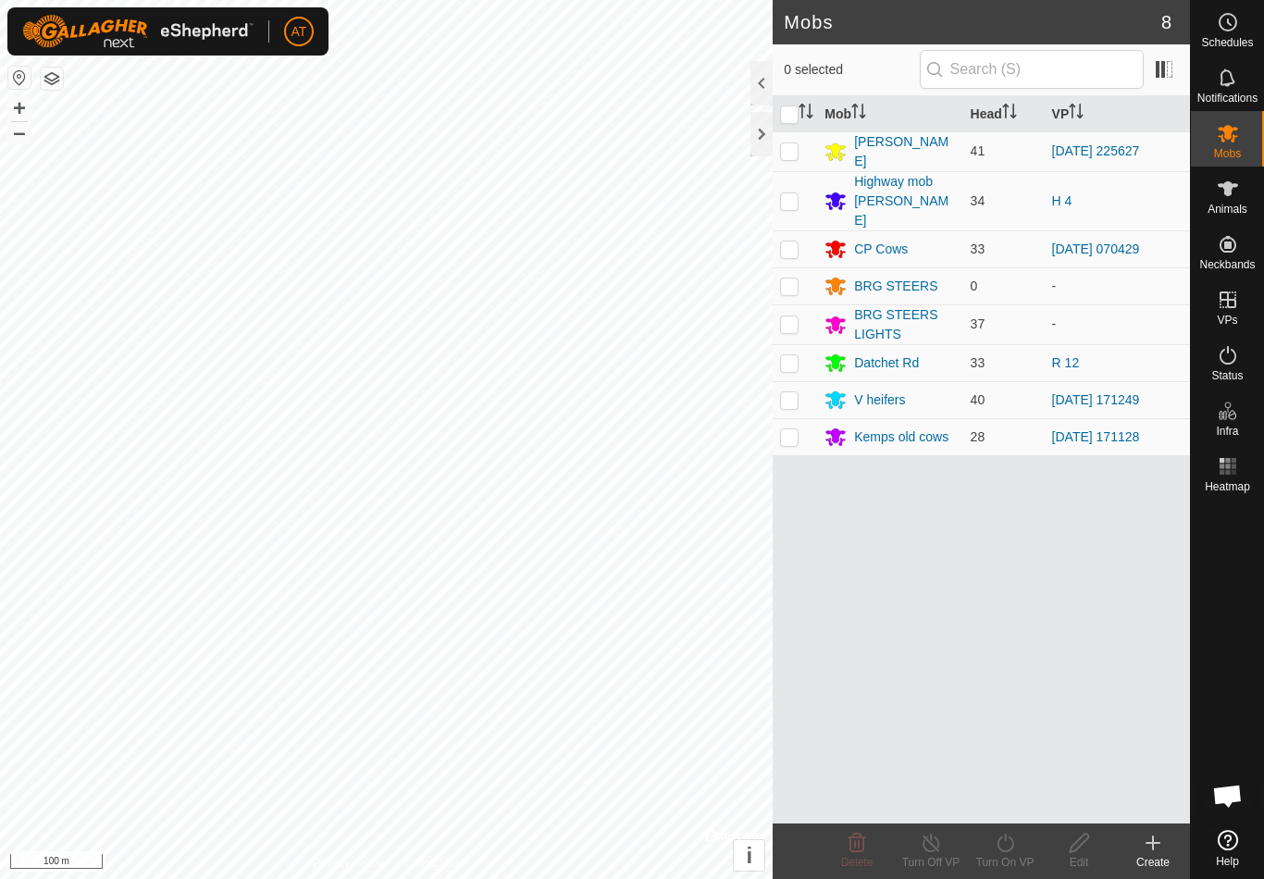
click at [787, 349] on td at bounding box center [795, 362] width 44 height 37
checkbox input "true"
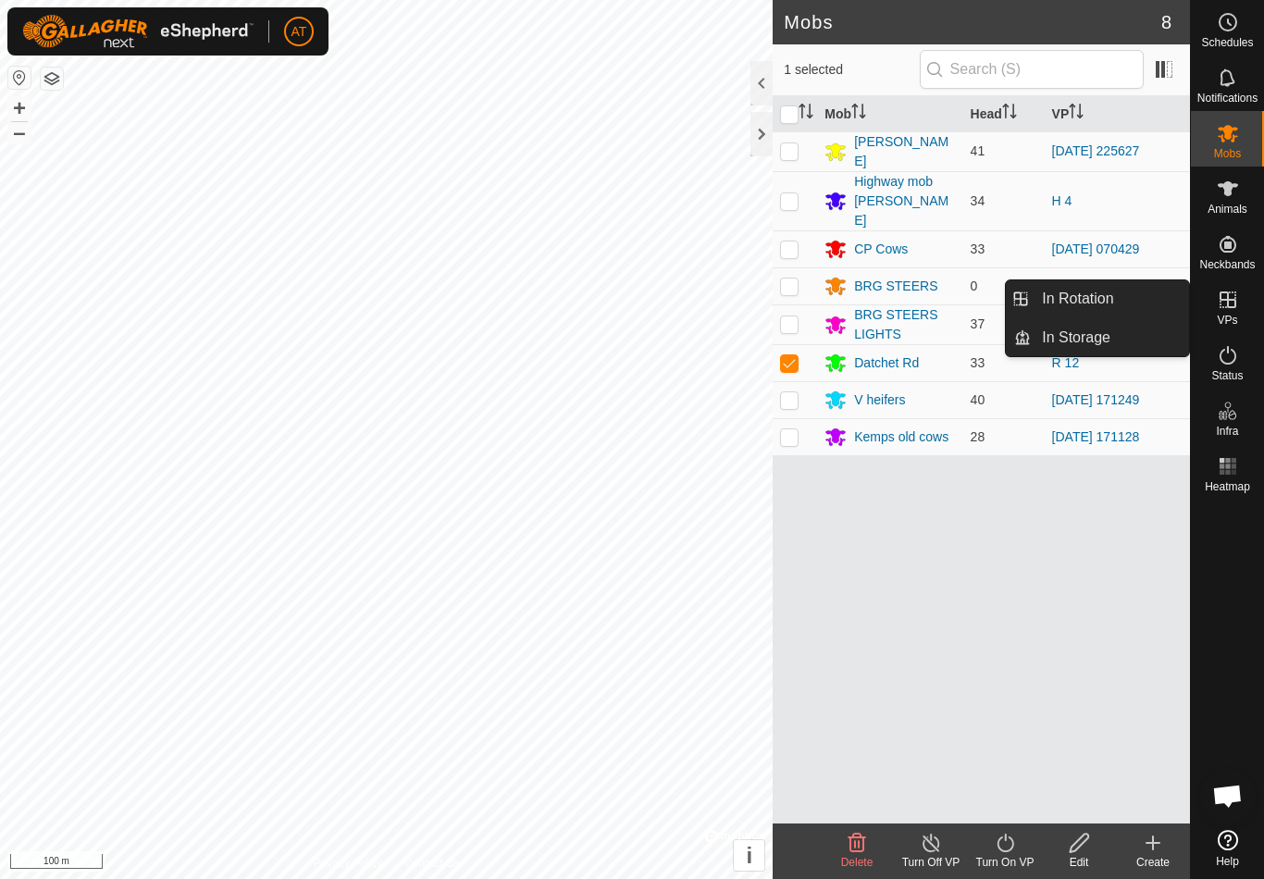
click at [1141, 344] on link "In Storage" at bounding box center [1110, 337] width 158 height 37
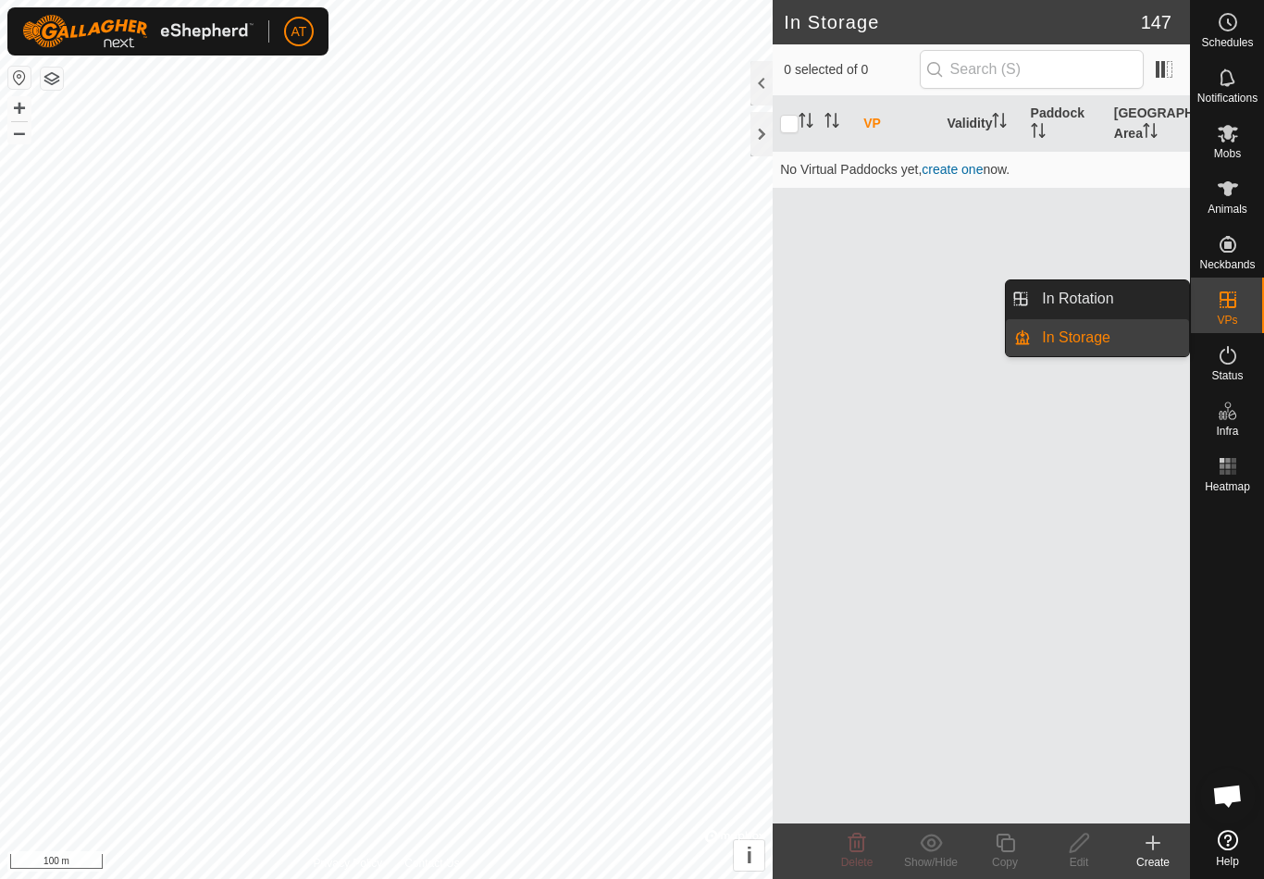
click at [1125, 301] on link "In Rotation" at bounding box center [1110, 298] width 158 height 37
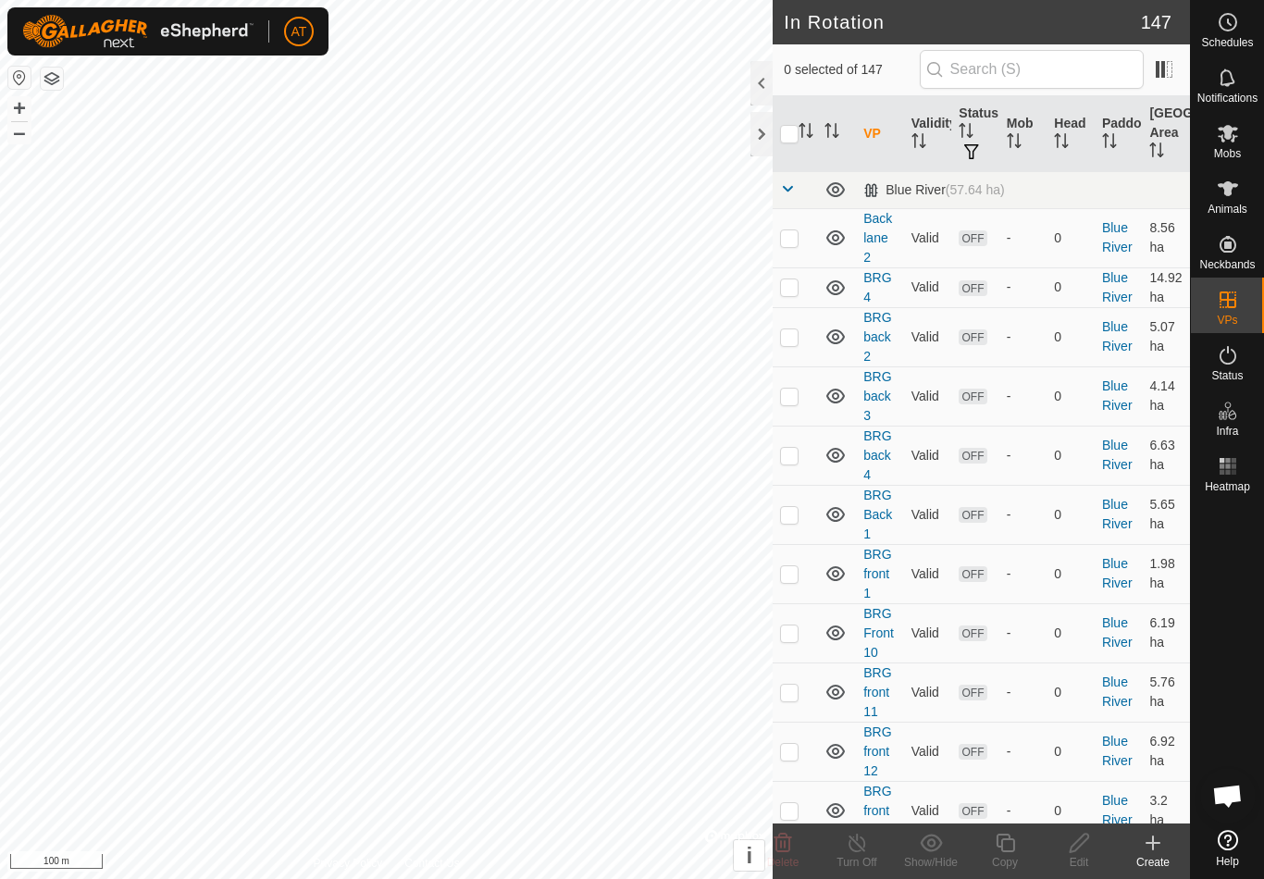
click at [1070, 297] on td "0" at bounding box center [1070, 287] width 48 height 40
click at [1232, 148] on span "Mobs" at bounding box center [1227, 153] width 27 height 11
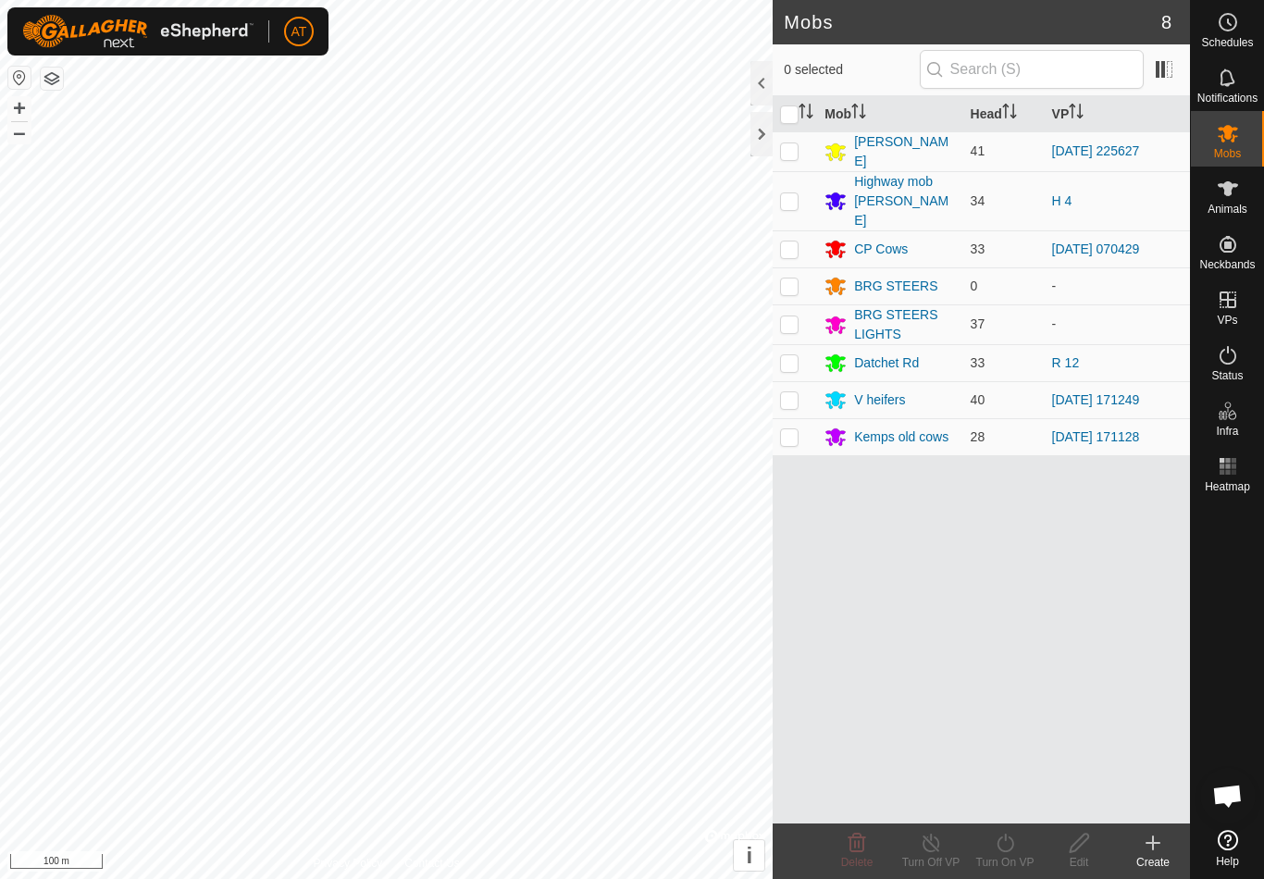
click at [792, 353] on td at bounding box center [795, 362] width 44 height 37
checkbox input "true"
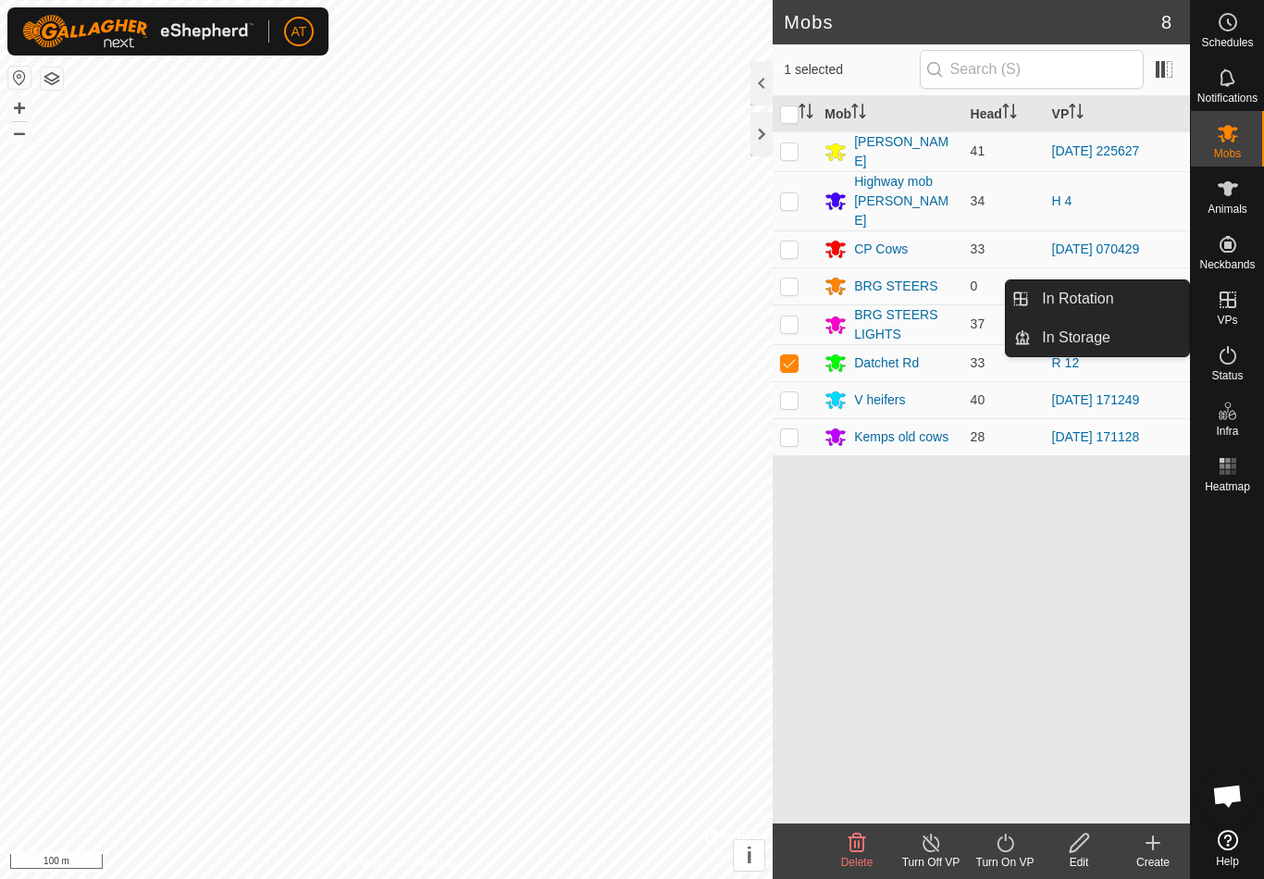
click at [1123, 297] on link "In Rotation" at bounding box center [1110, 298] width 158 height 37
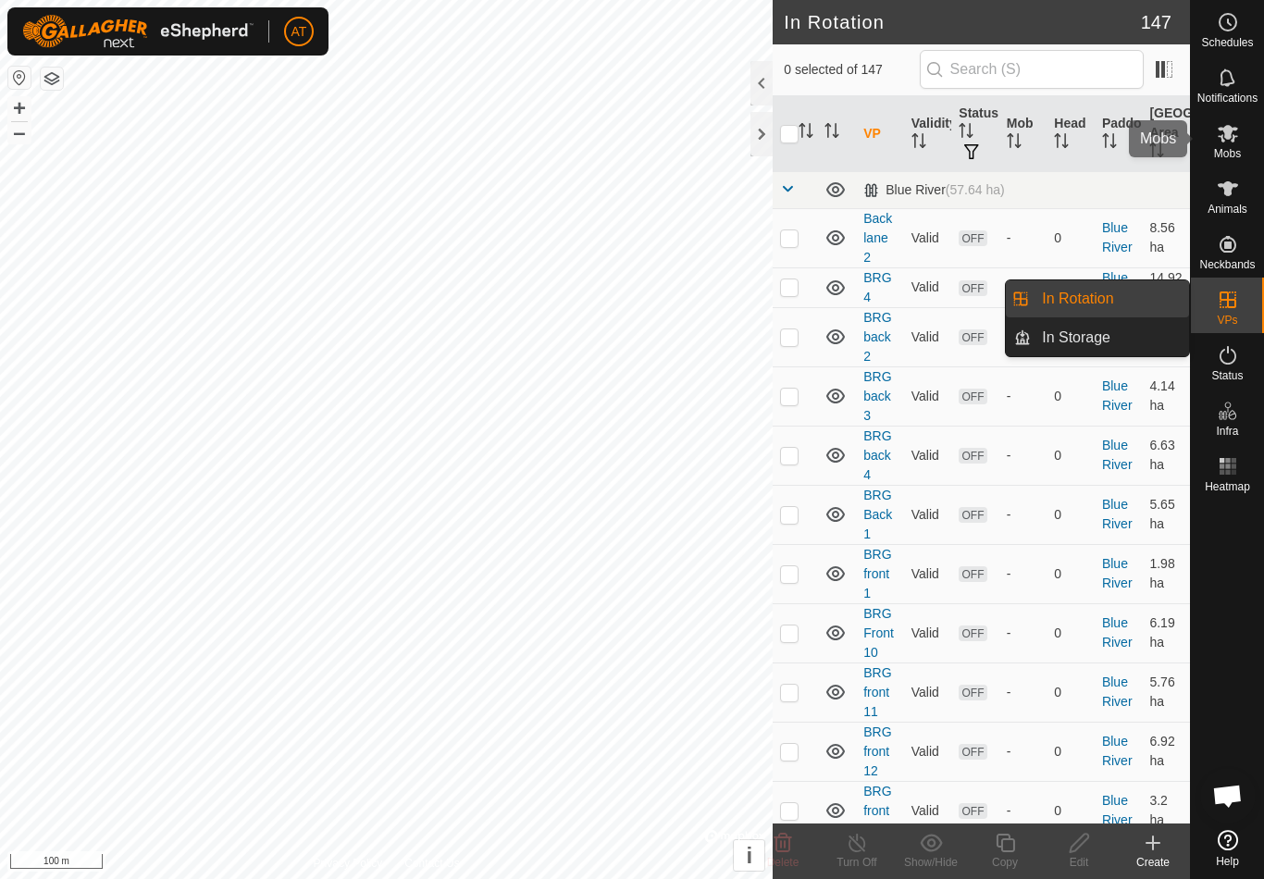
click at [1230, 141] on icon at bounding box center [1228, 133] width 22 height 22
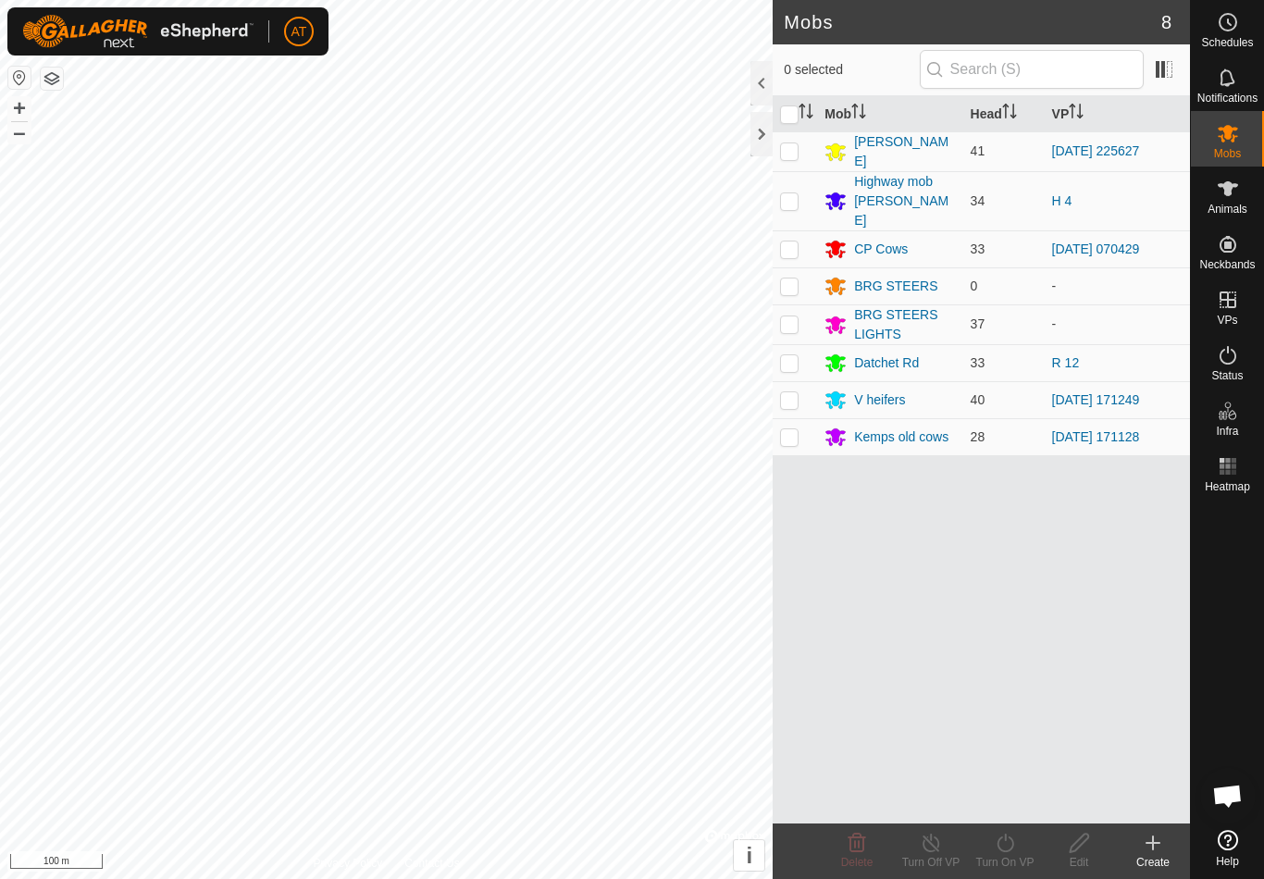
click at [792, 355] on p-checkbox at bounding box center [789, 362] width 19 height 15
checkbox input "true"
click at [992, 847] on turn-on-svg-icon at bounding box center [1005, 843] width 74 height 22
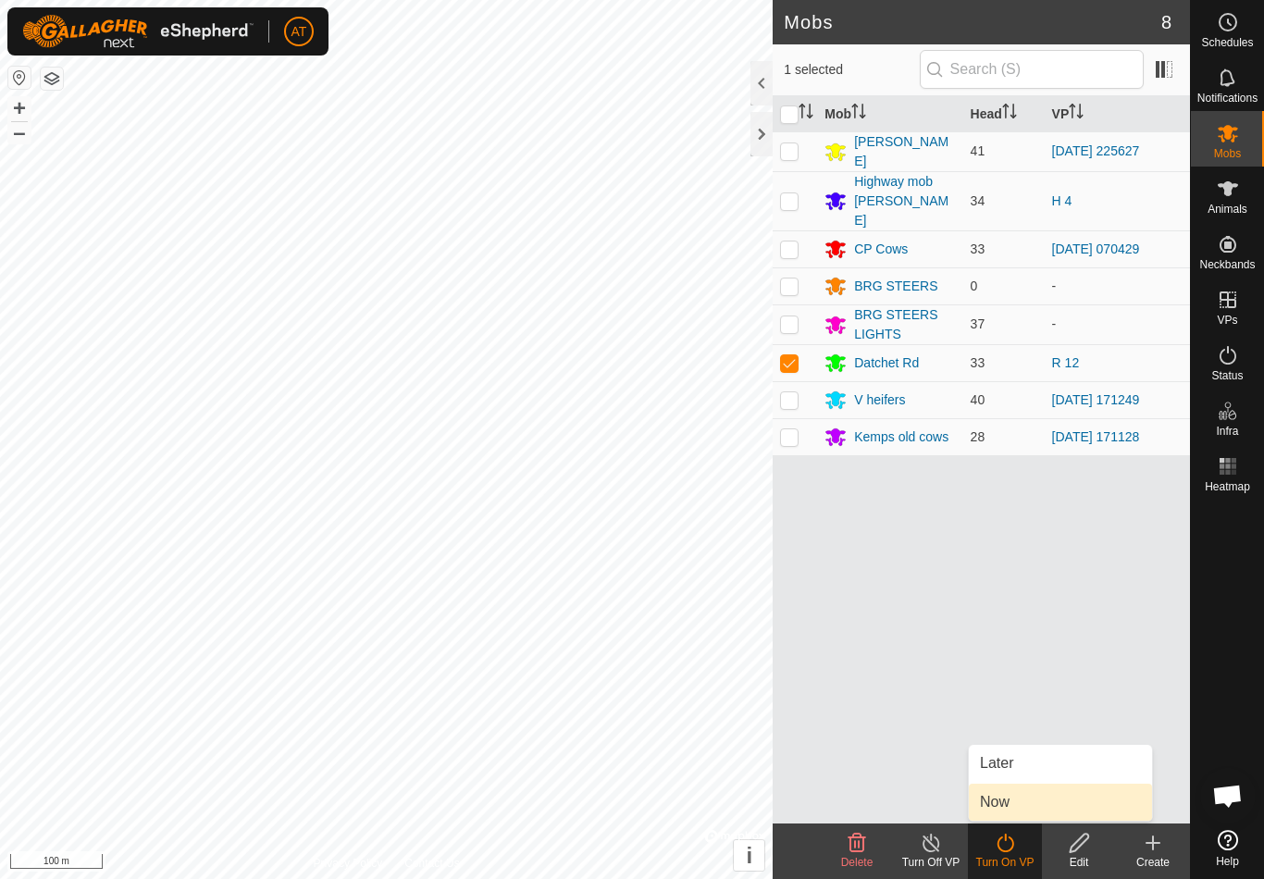
click at [1022, 806] on link "Now" at bounding box center [1060, 802] width 183 height 37
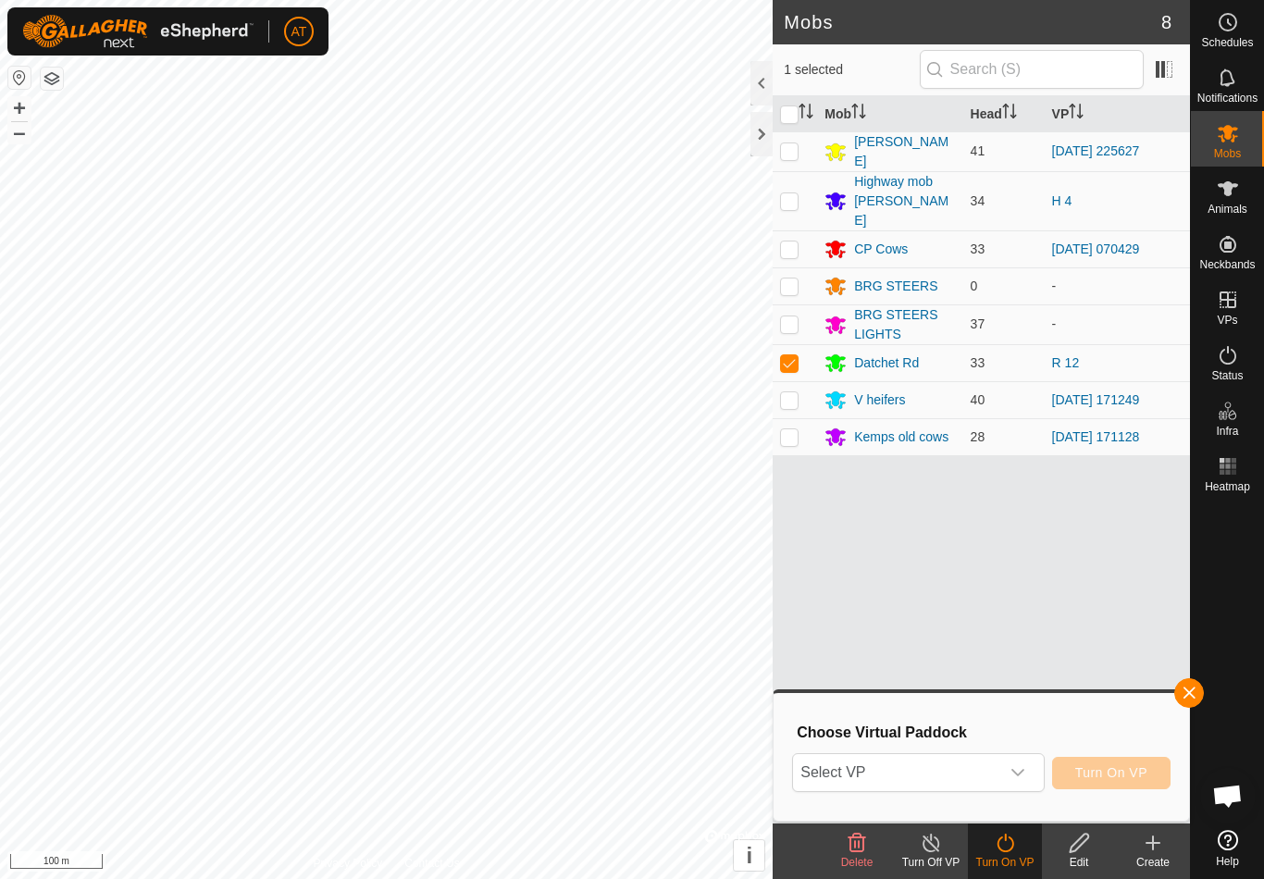
click at [881, 769] on span "Select VP" at bounding box center [895, 772] width 205 height 37
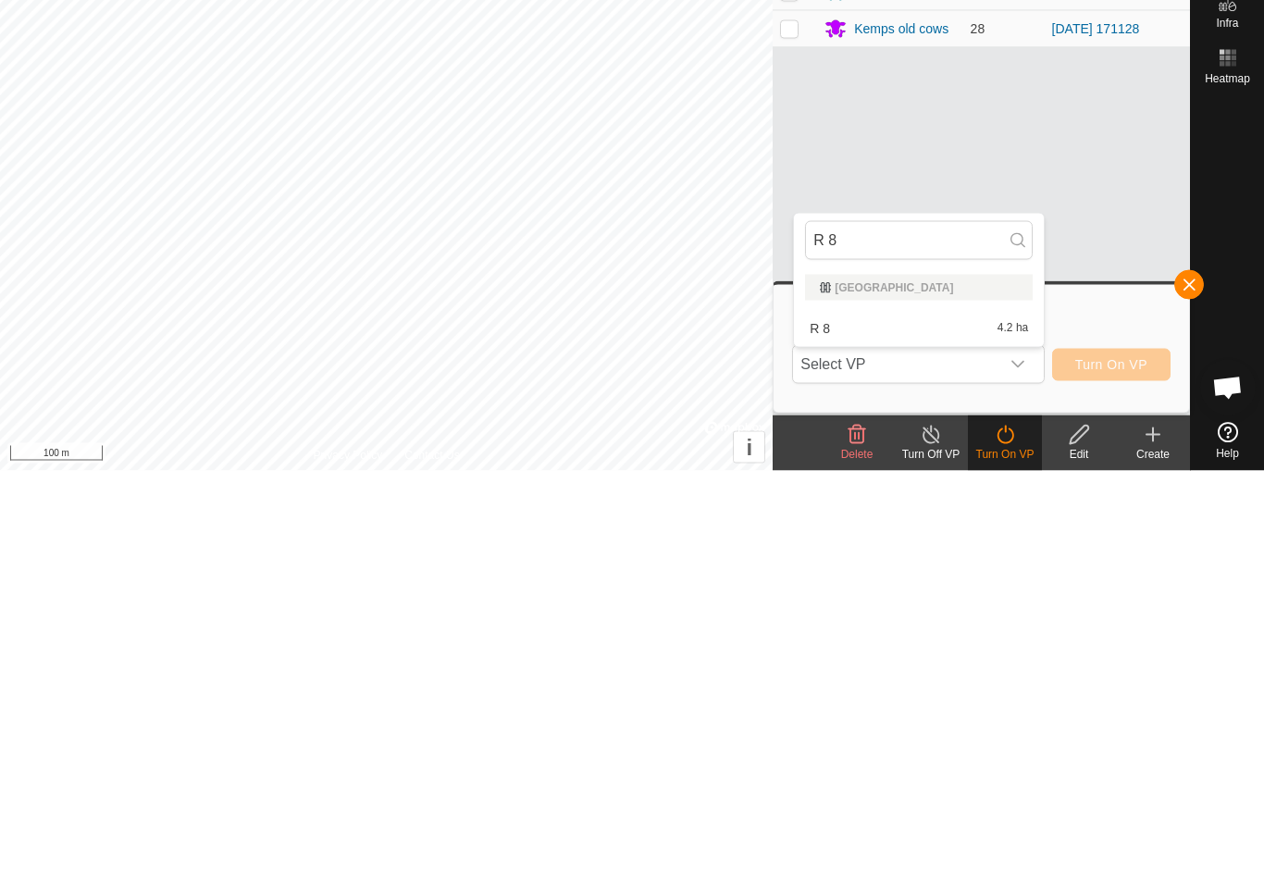
type input "R 8"
click at [890, 754] on span "Select VP" at bounding box center [895, 772] width 205 height 37
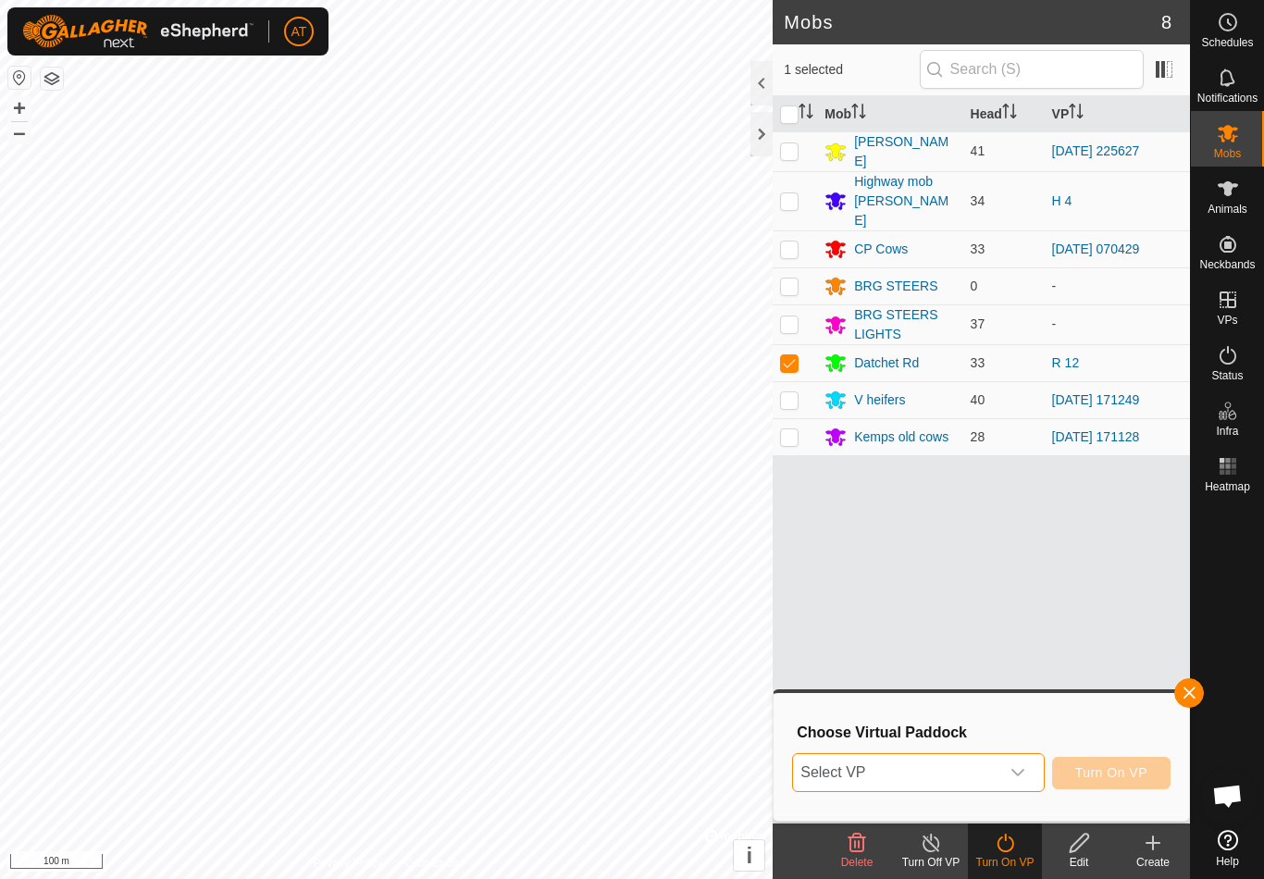
click at [998, 761] on span "Select VP" at bounding box center [895, 772] width 205 height 37
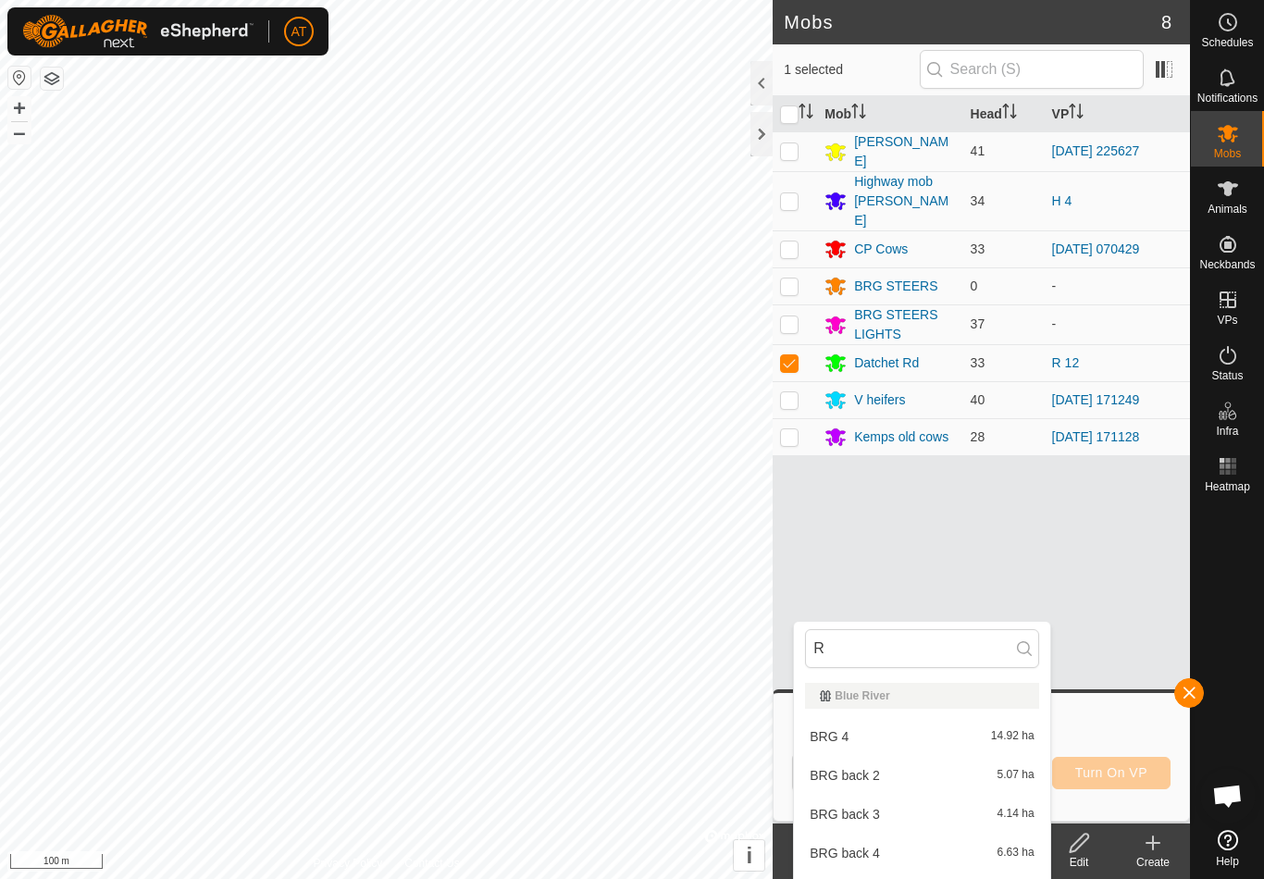
type input "R"
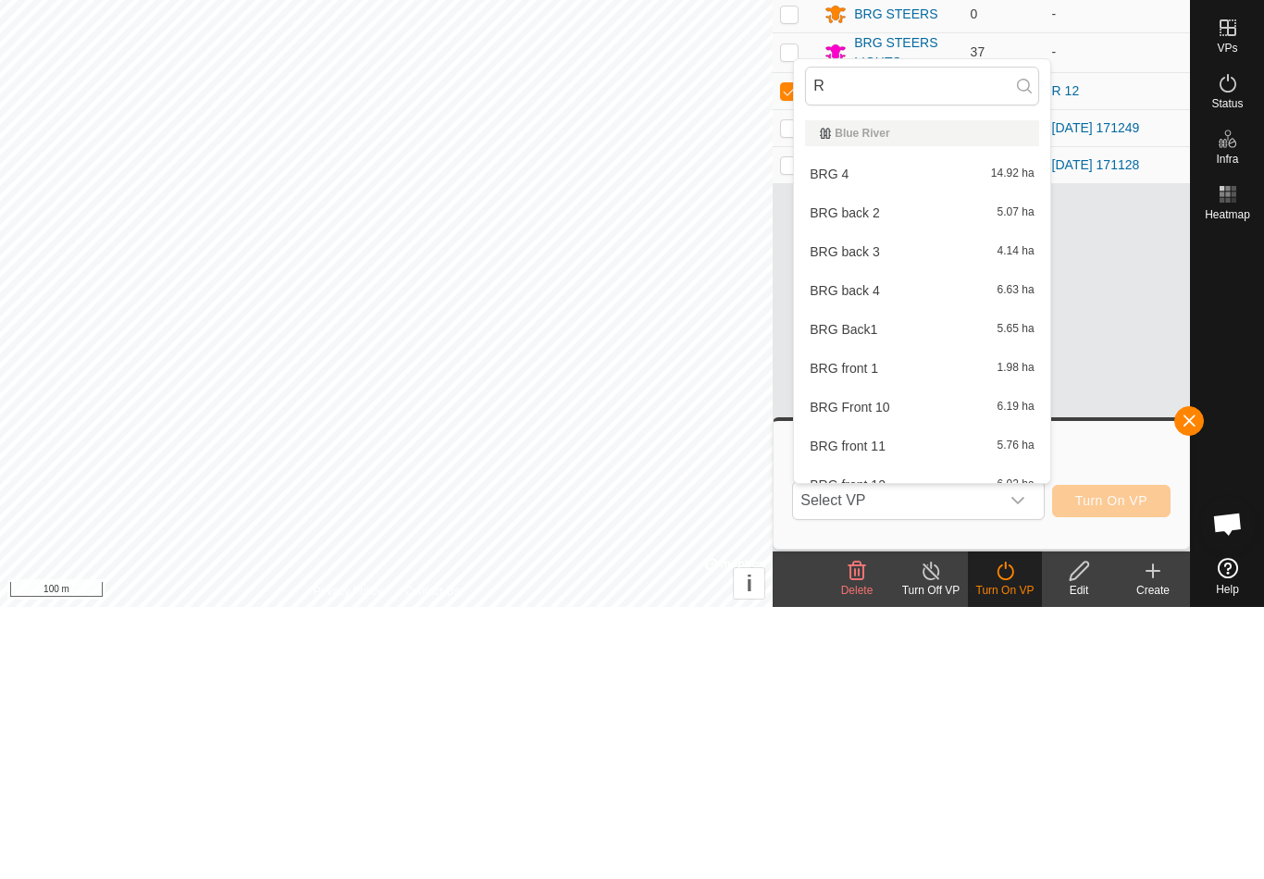
type input "R 8"
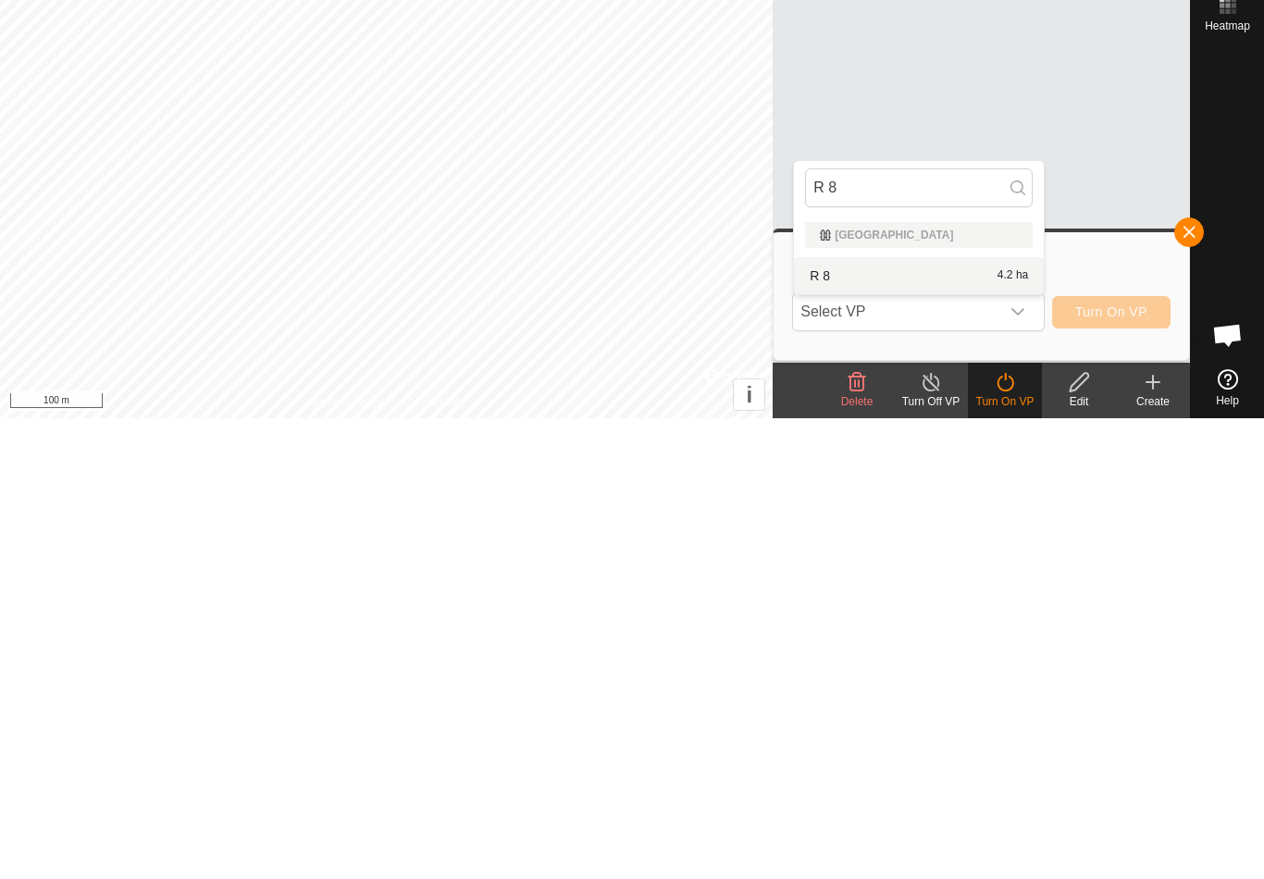
click at [828, 730] on span "R 8" at bounding box center [820, 736] width 20 height 13
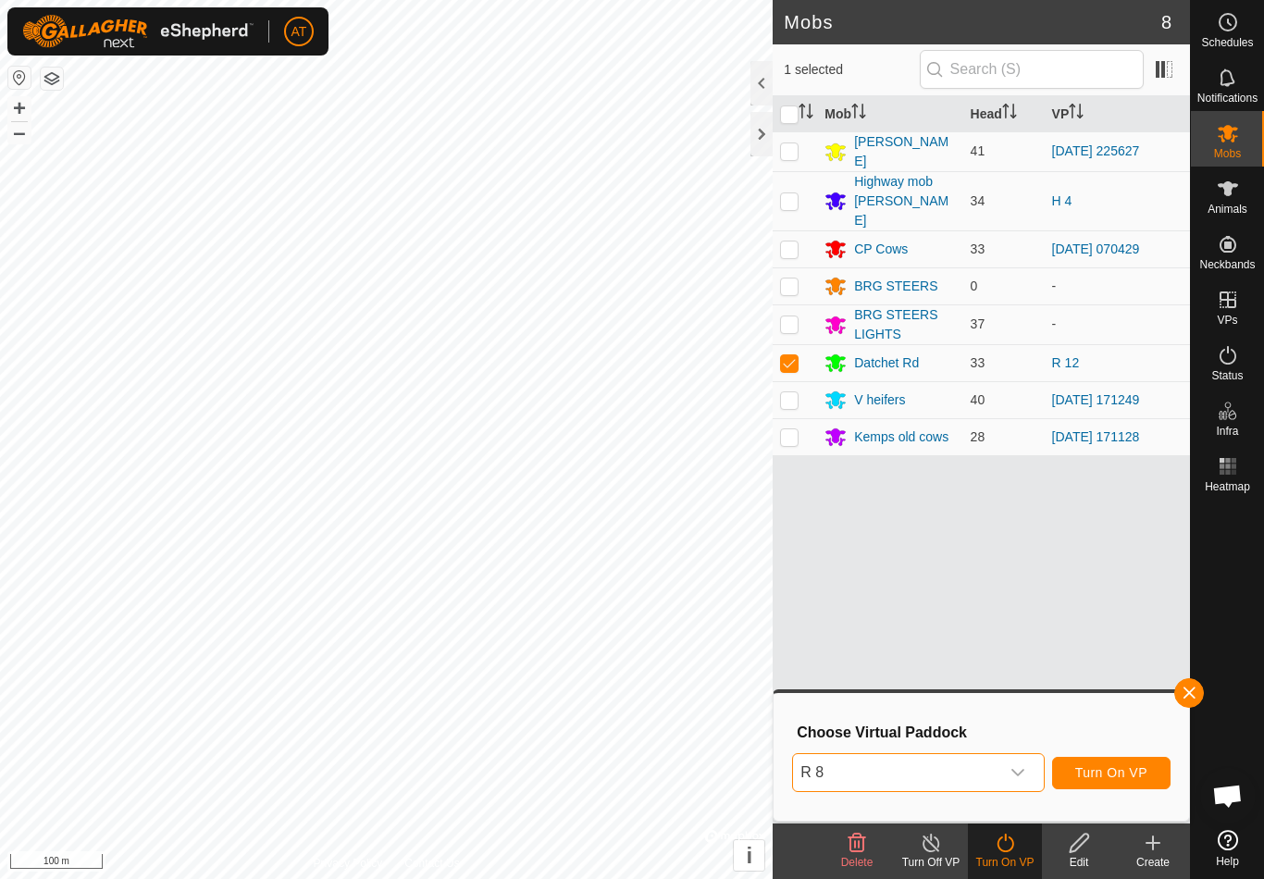
click at [1117, 773] on span "Turn On VP" at bounding box center [1111, 772] width 72 height 15
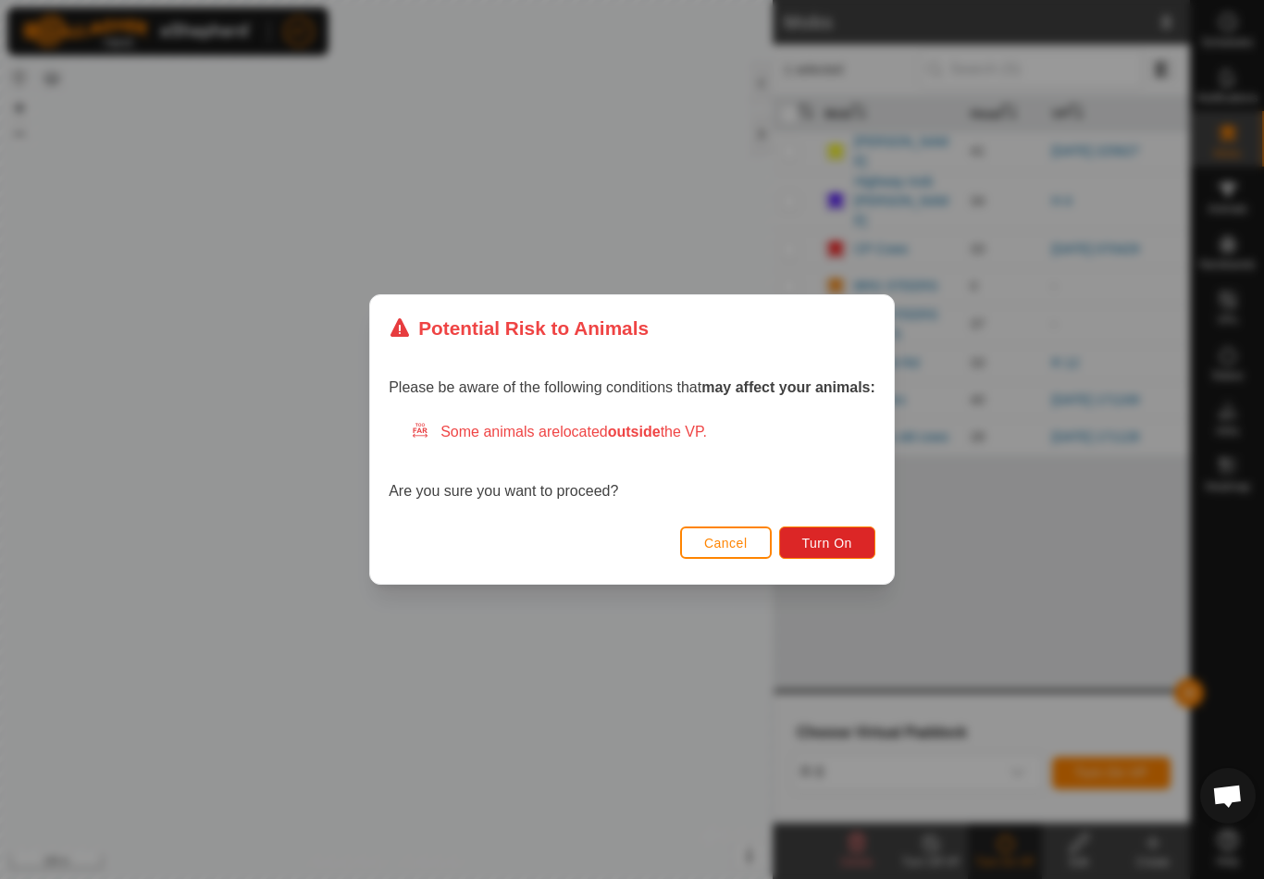
click at [835, 536] on span "Turn On" at bounding box center [827, 543] width 50 height 15
